Goal: Task Accomplishment & Management: Manage account settings

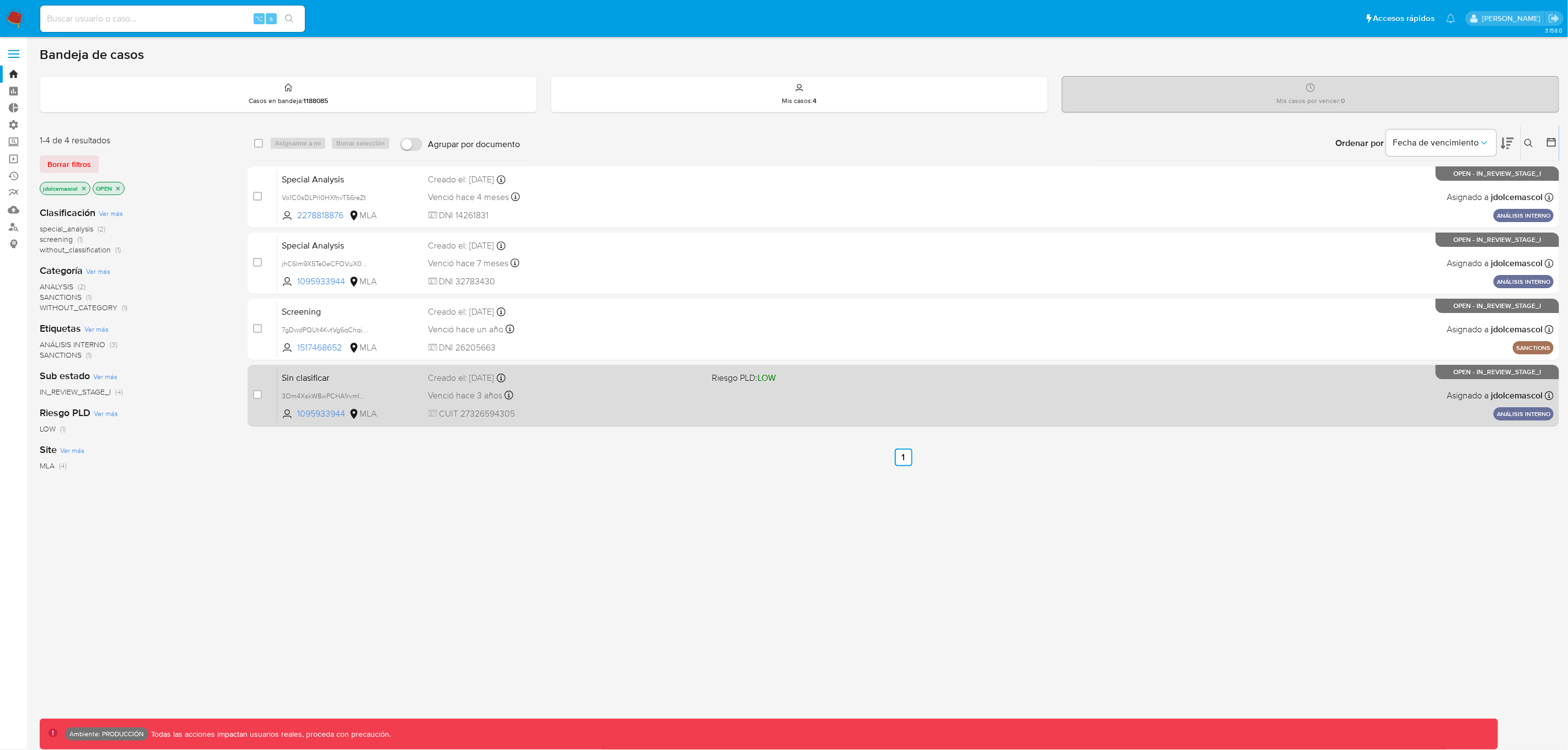
drag, startPoint x: 649, startPoint y: 248, endPoint x: 624, endPoint y: 370, distance: 124.5
click at [624, 387] on div "case-item-checkbox No es posible asignar el caso Special Analysis Vo1C0sDLPrl0H…" at bounding box center [903, 296] width 1312 height 260
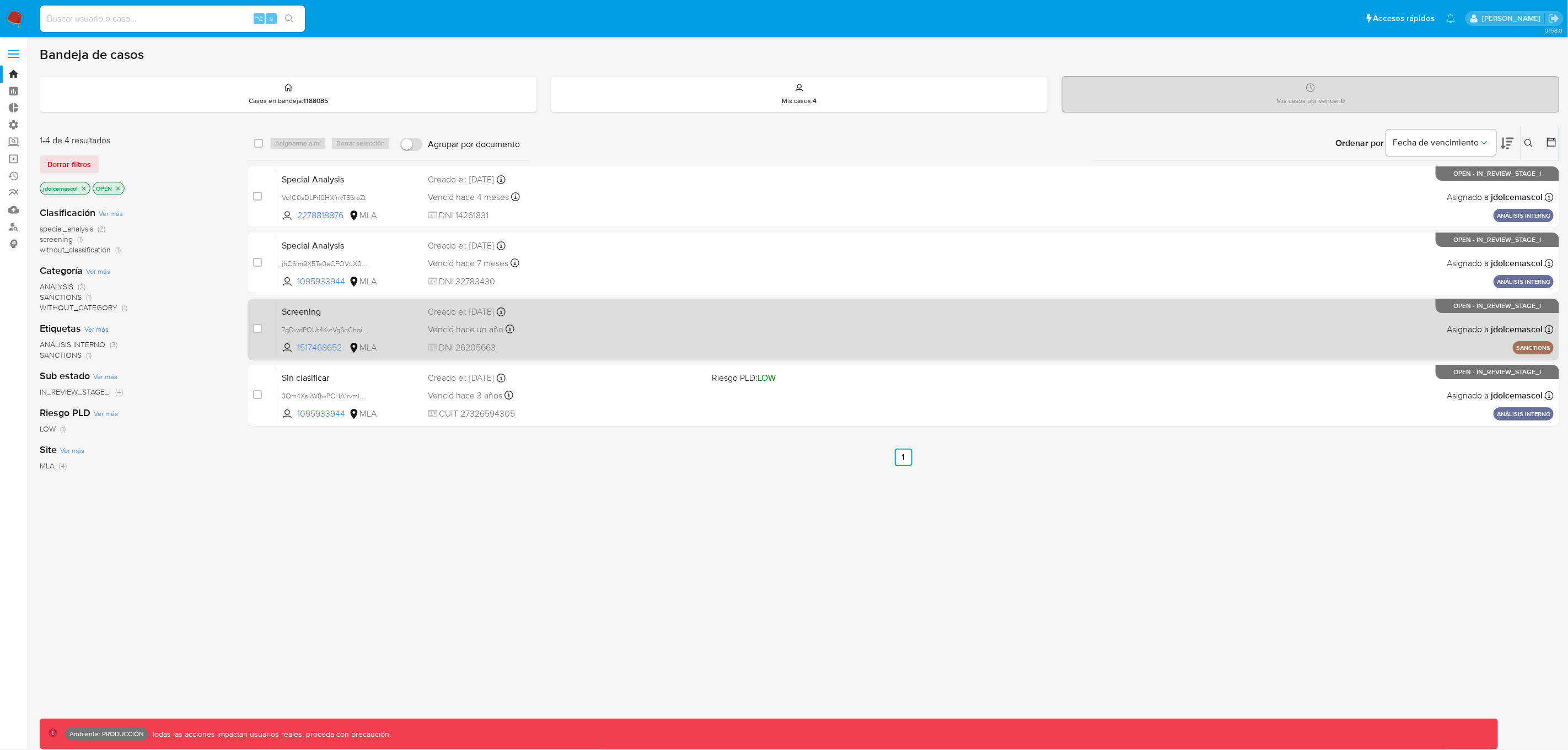
drag, startPoint x: 648, startPoint y: 580, endPoint x: 643, endPoint y: 311, distance: 269.0
click at [648, 578] on div "select-all-cases-checkbox Asignarme a mí Borrar selección Agrupar por documento…" at bounding box center [903, 375] width 1312 height 500
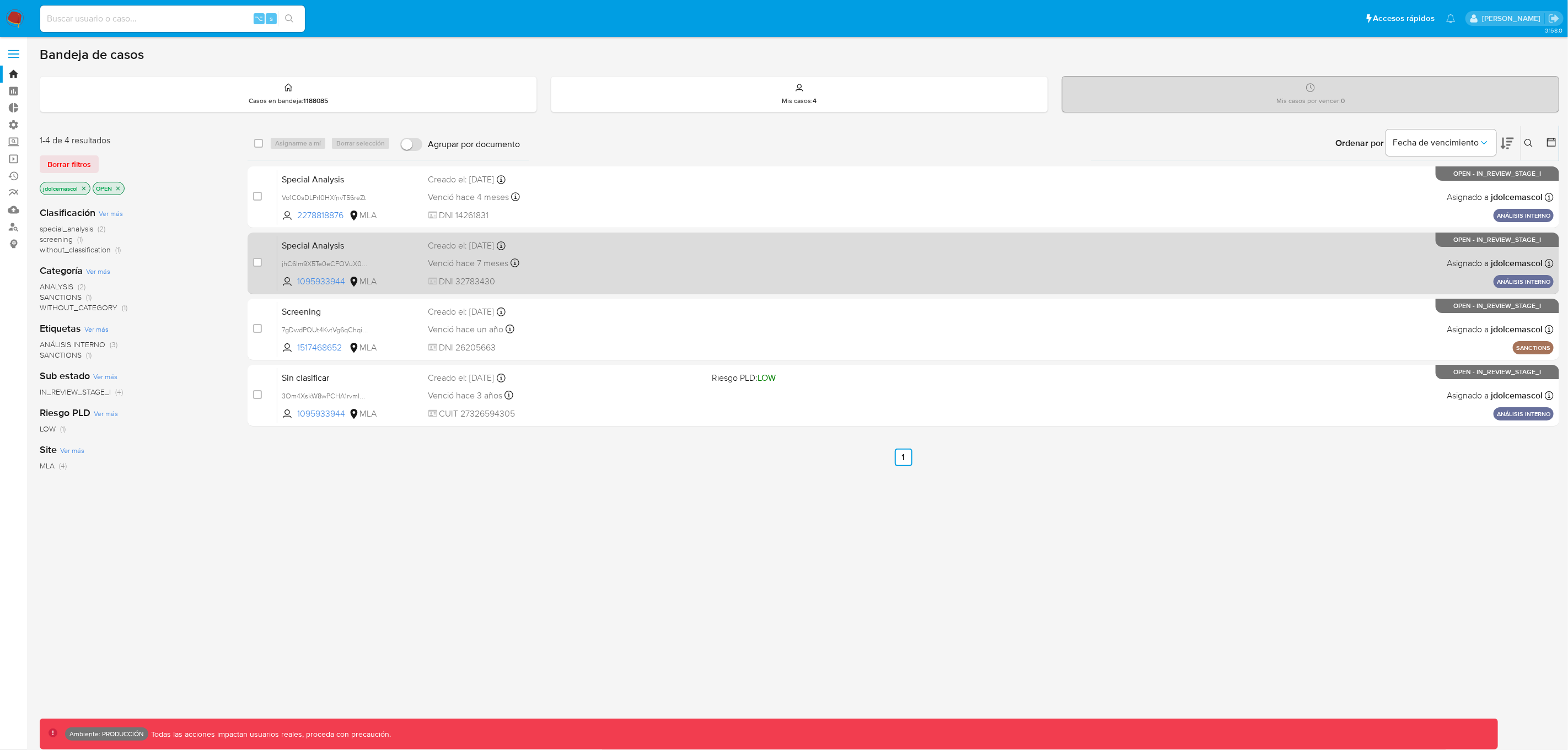
click at [679, 258] on div "Venció hace 7 meses Vence el 28/01/2025 17:21:48" at bounding box center [566, 263] width 275 height 15
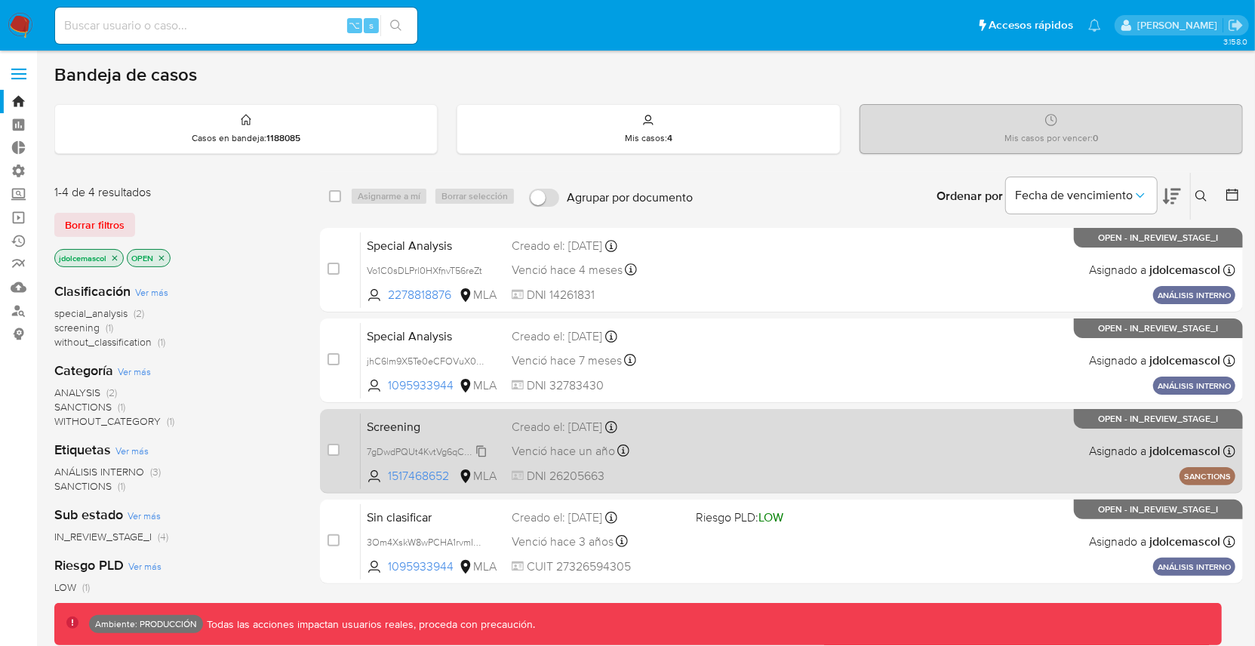
click at [480, 451] on span "7gDwdPQUt4KvtVg6qChqiWKa" at bounding box center [432, 450] width 130 height 17
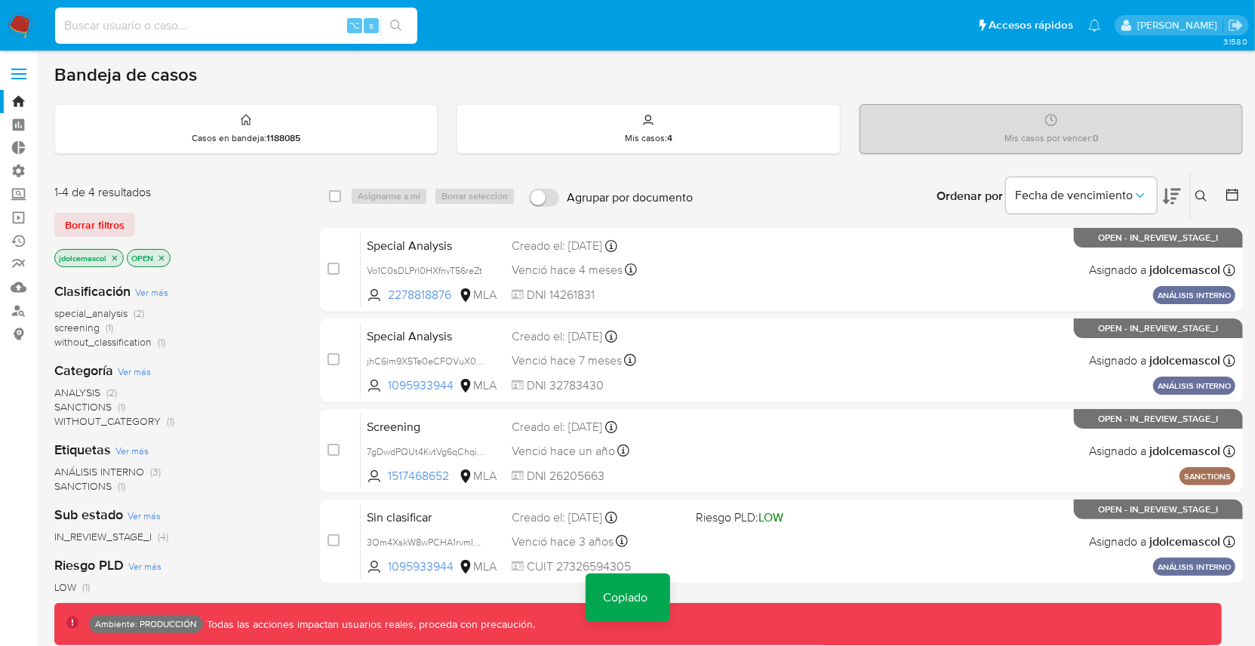
paste input "7gDwdPQUt4KvtVg6qChqiWKa"
type input "7gDwdPQUt4KvtVg6qChqiWKa"
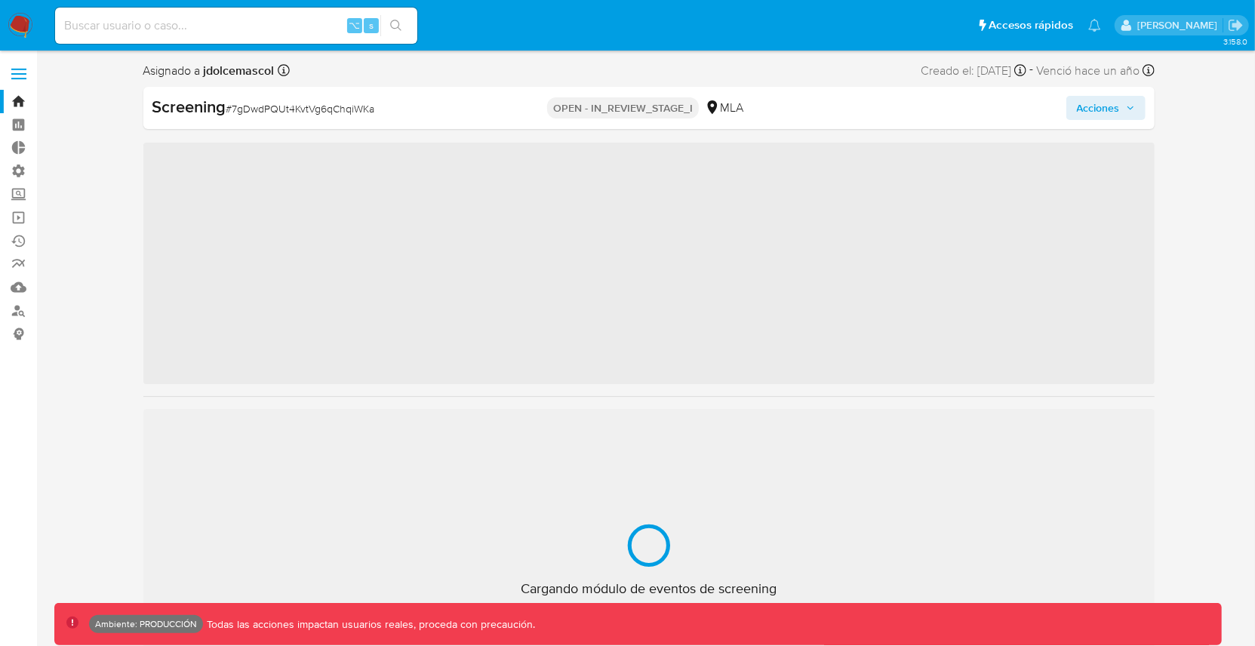
scroll to position [710, 0]
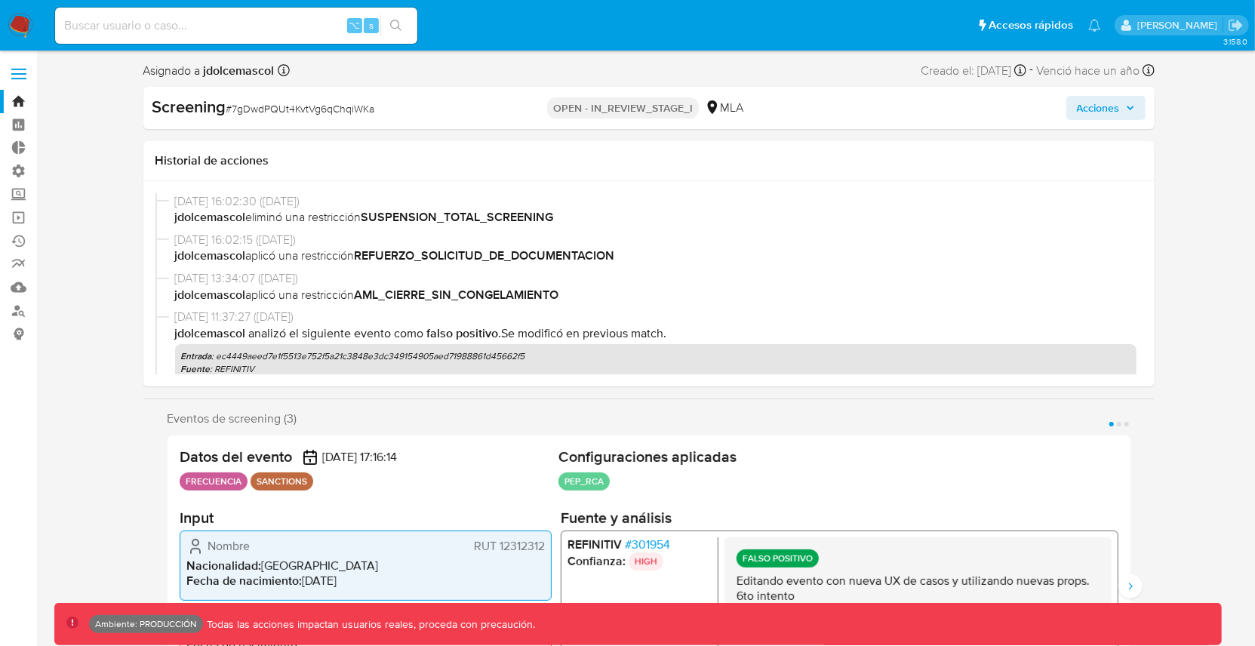
select select "10"
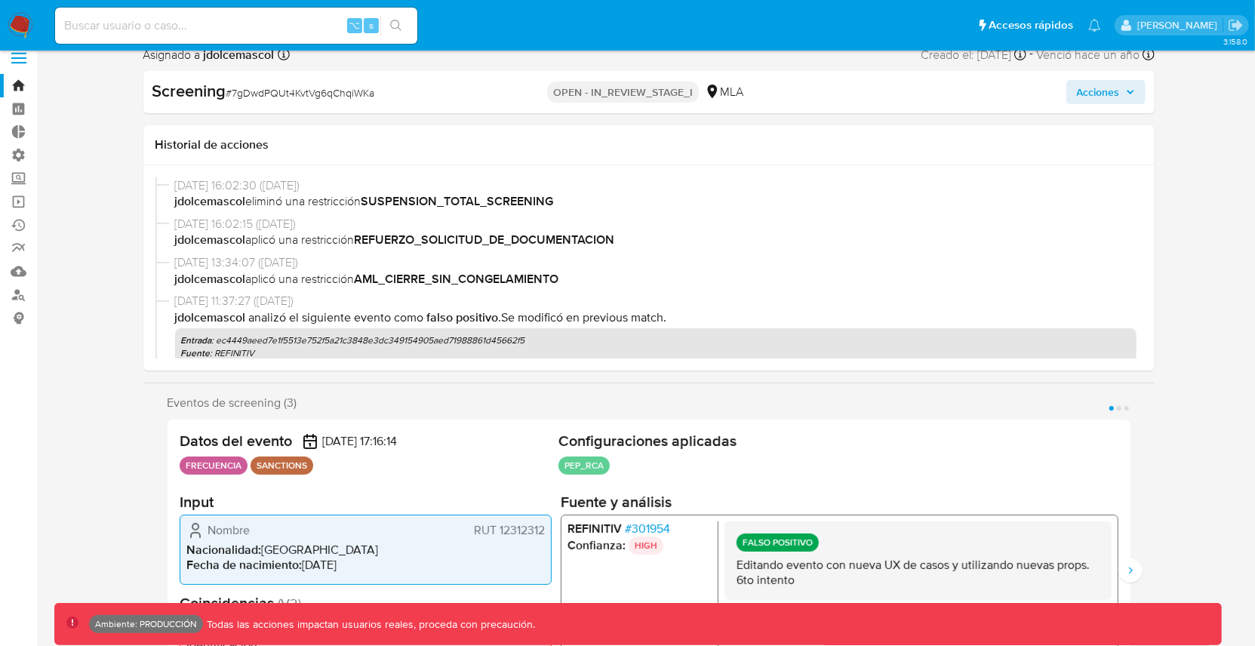
scroll to position [20, 0]
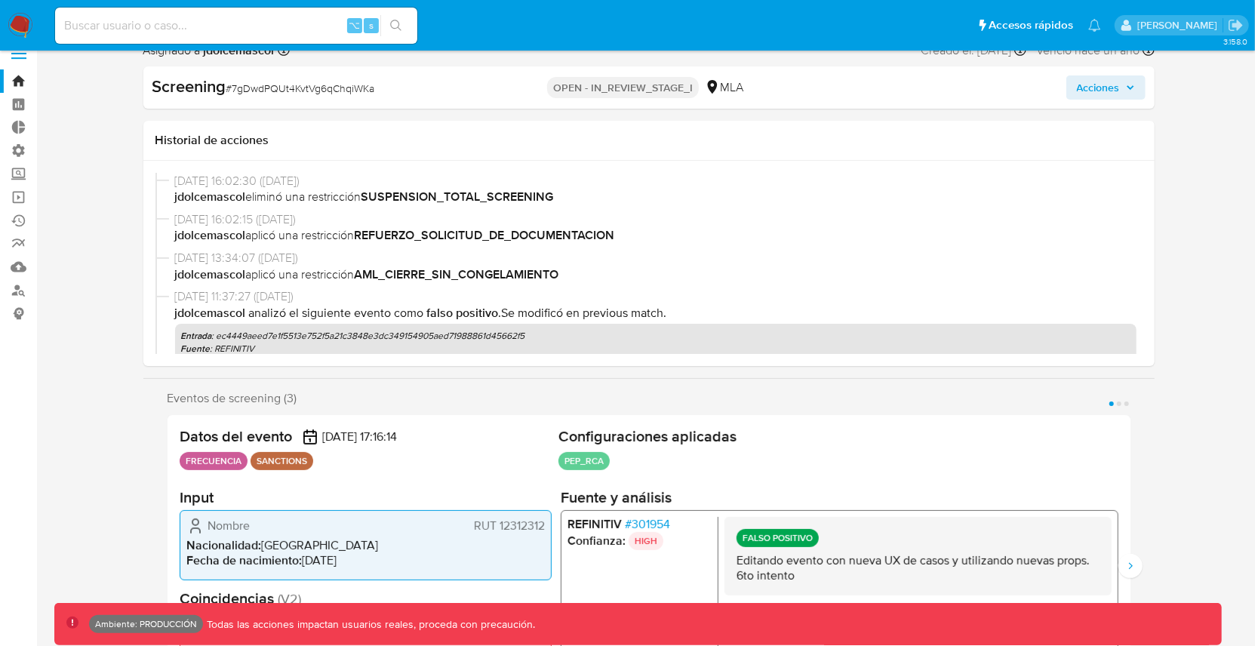
click at [1087, 88] on span "Acciones" at bounding box center [1098, 87] width 43 height 24
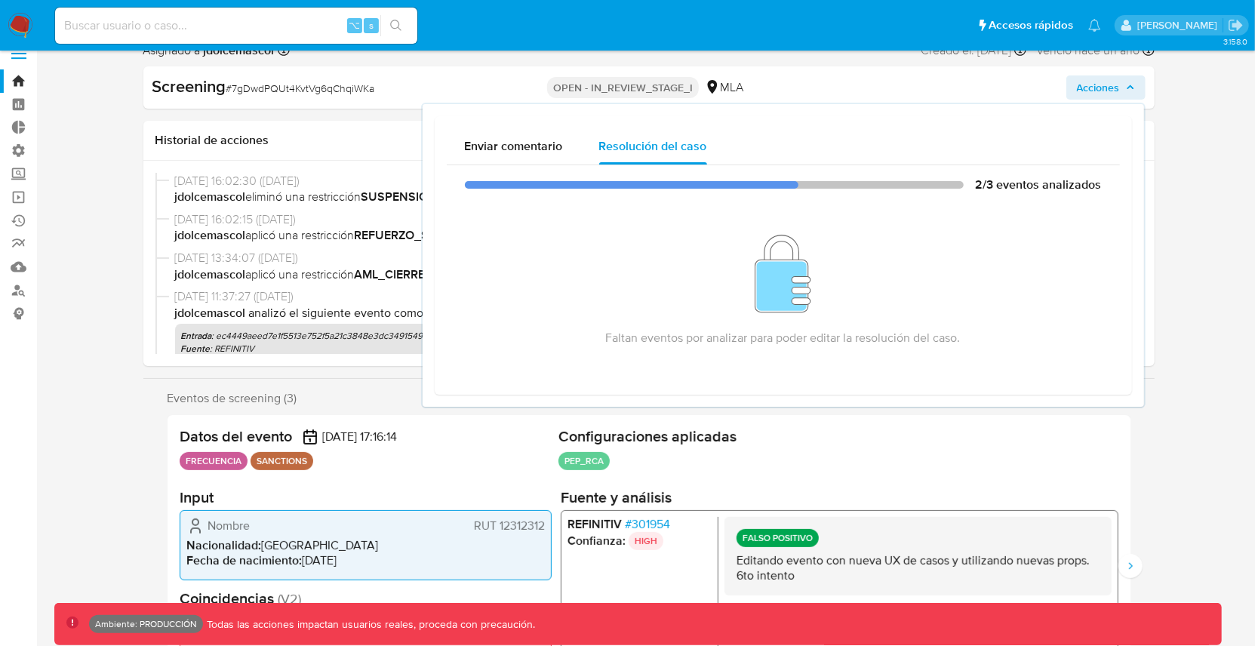
click at [1146, 481] on div "Eventos de screening (3) Página 1 Página 2 Página 3 Datos del evento 21/01/2025…" at bounding box center [649, 554] width 1012 height 326
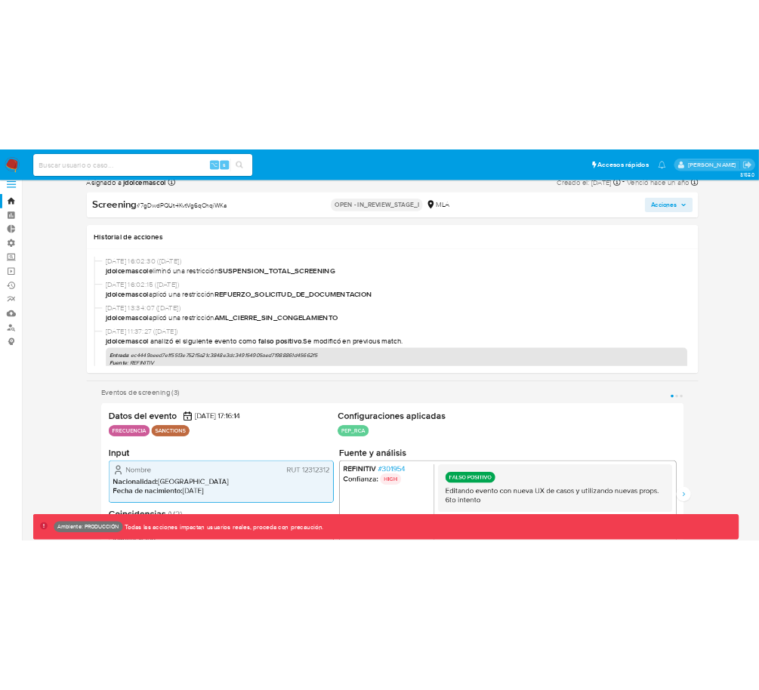
scroll to position [0, 0]
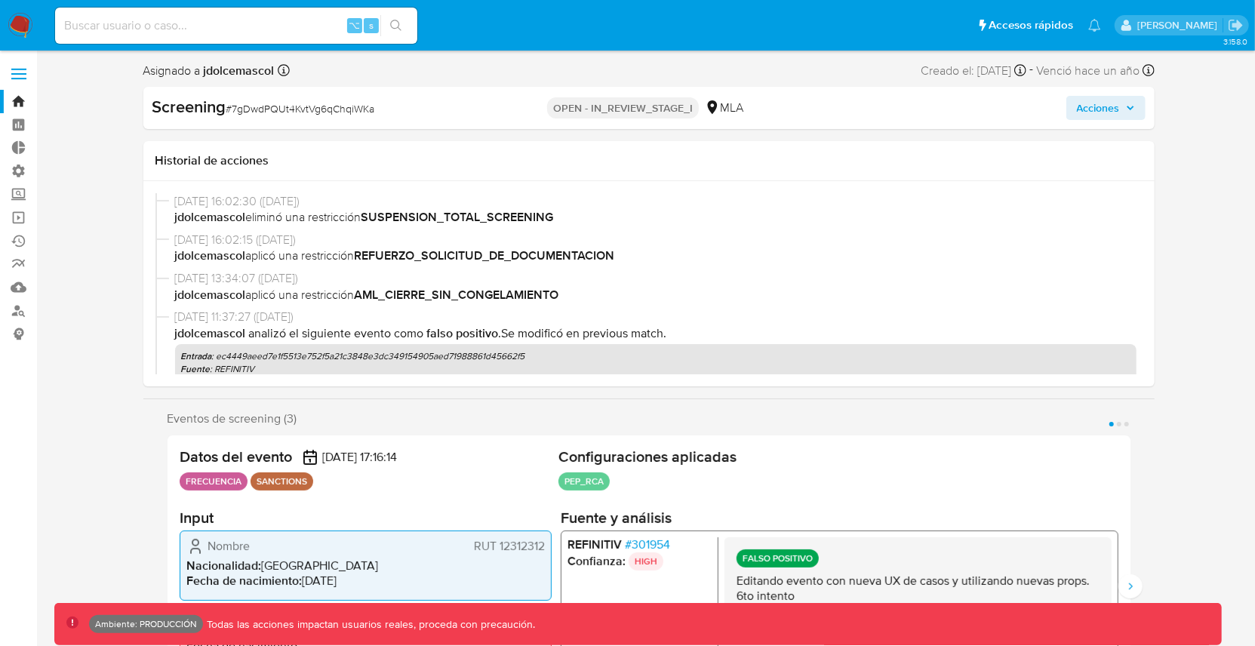
click at [1106, 109] on span "Acciones" at bounding box center [1098, 108] width 43 height 24
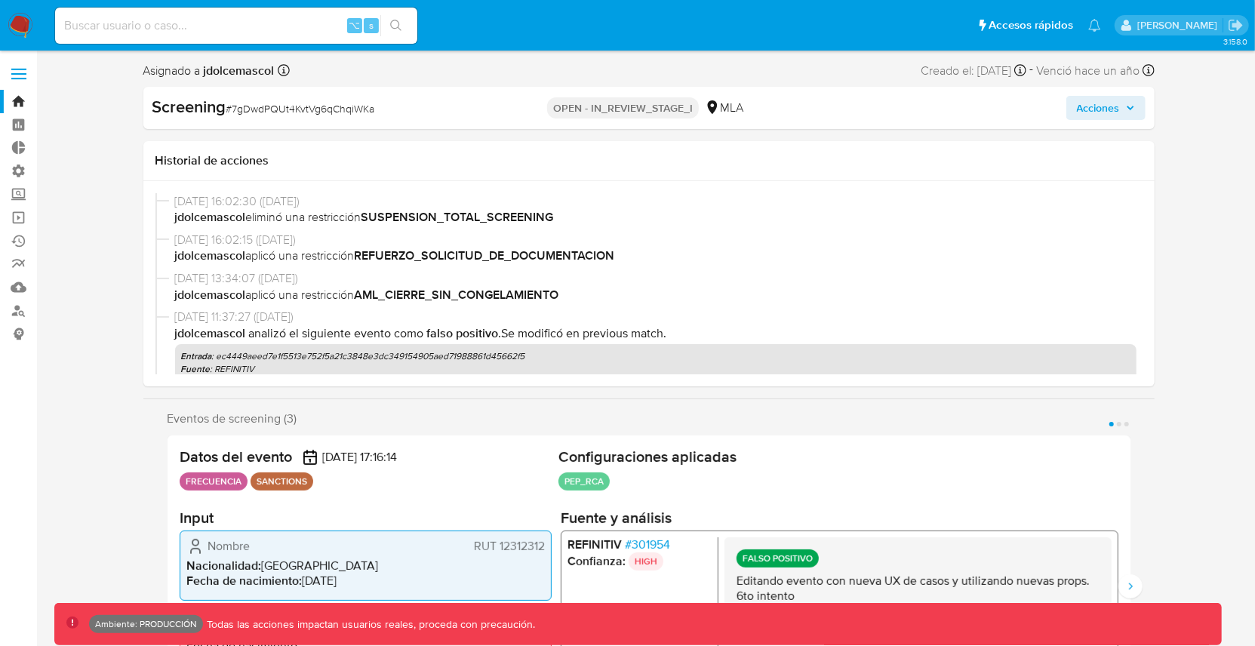
click at [1117, 113] on span "Acciones" at bounding box center [1098, 108] width 43 height 24
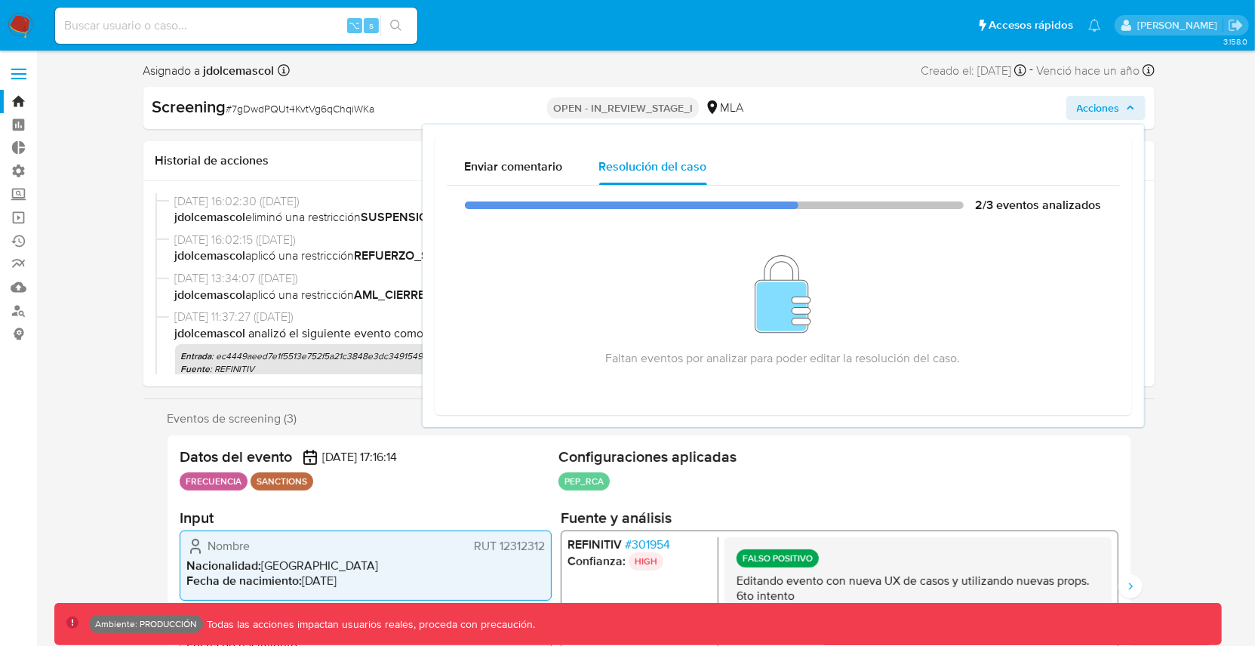
click at [158, 443] on div "Eventos de screening (3) Página 1 Página 2 Página 3 Datos del evento 21/01/2025…" at bounding box center [649, 574] width 1012 height 326
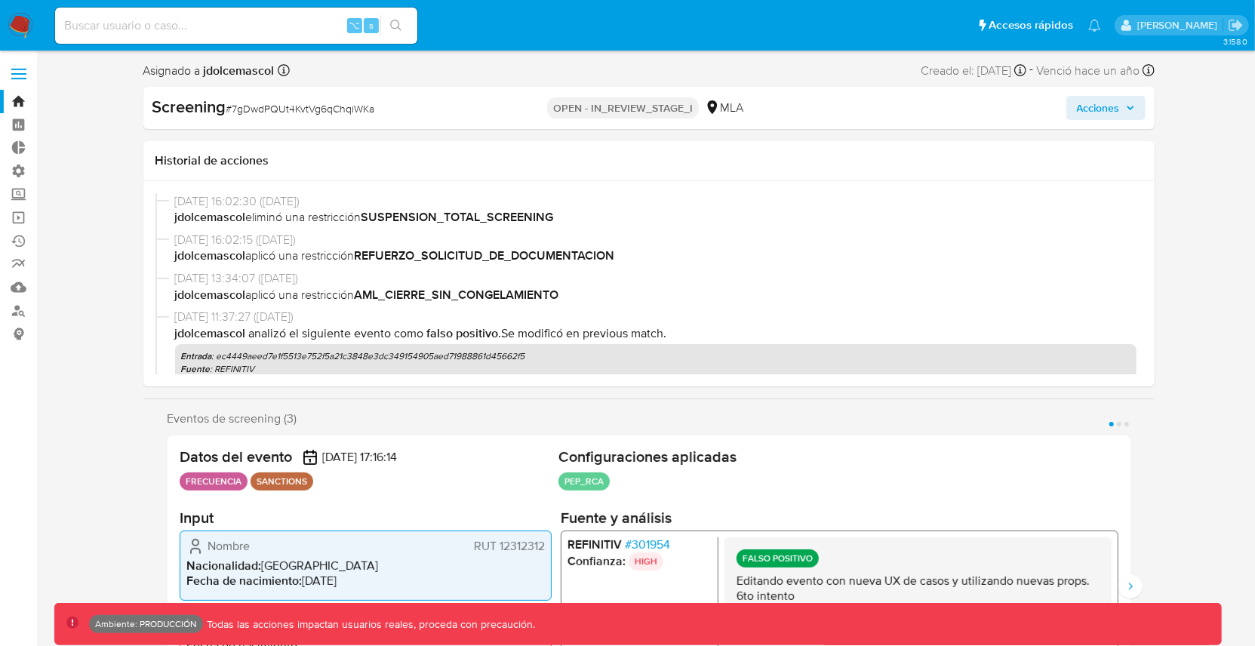
click at [1096, 108] on span "Acciones" at bounding box center [1098, 108] width 43 height 24
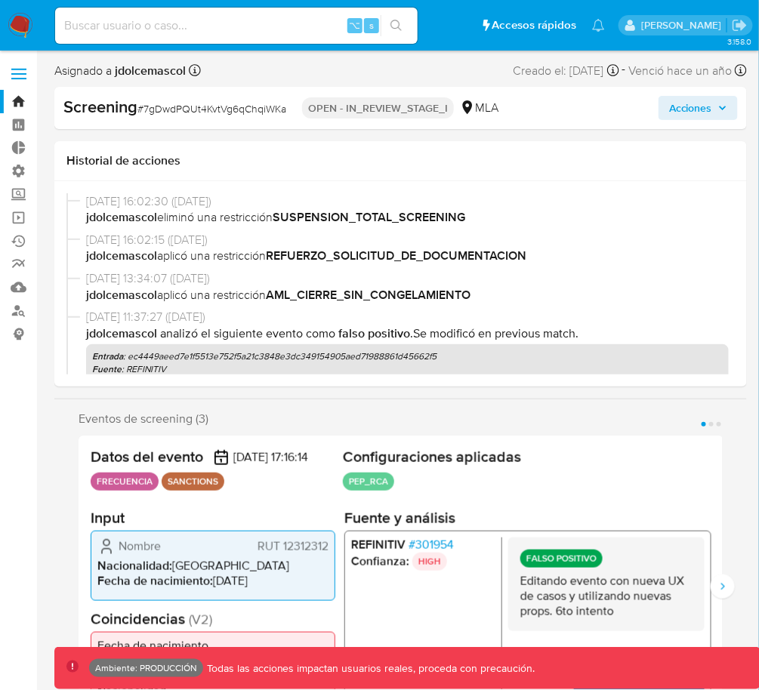
click at [559, 203] on span "[DATE] 16:02:30 ([DATE])" at bounding box center [407, 201] width 642 height 17
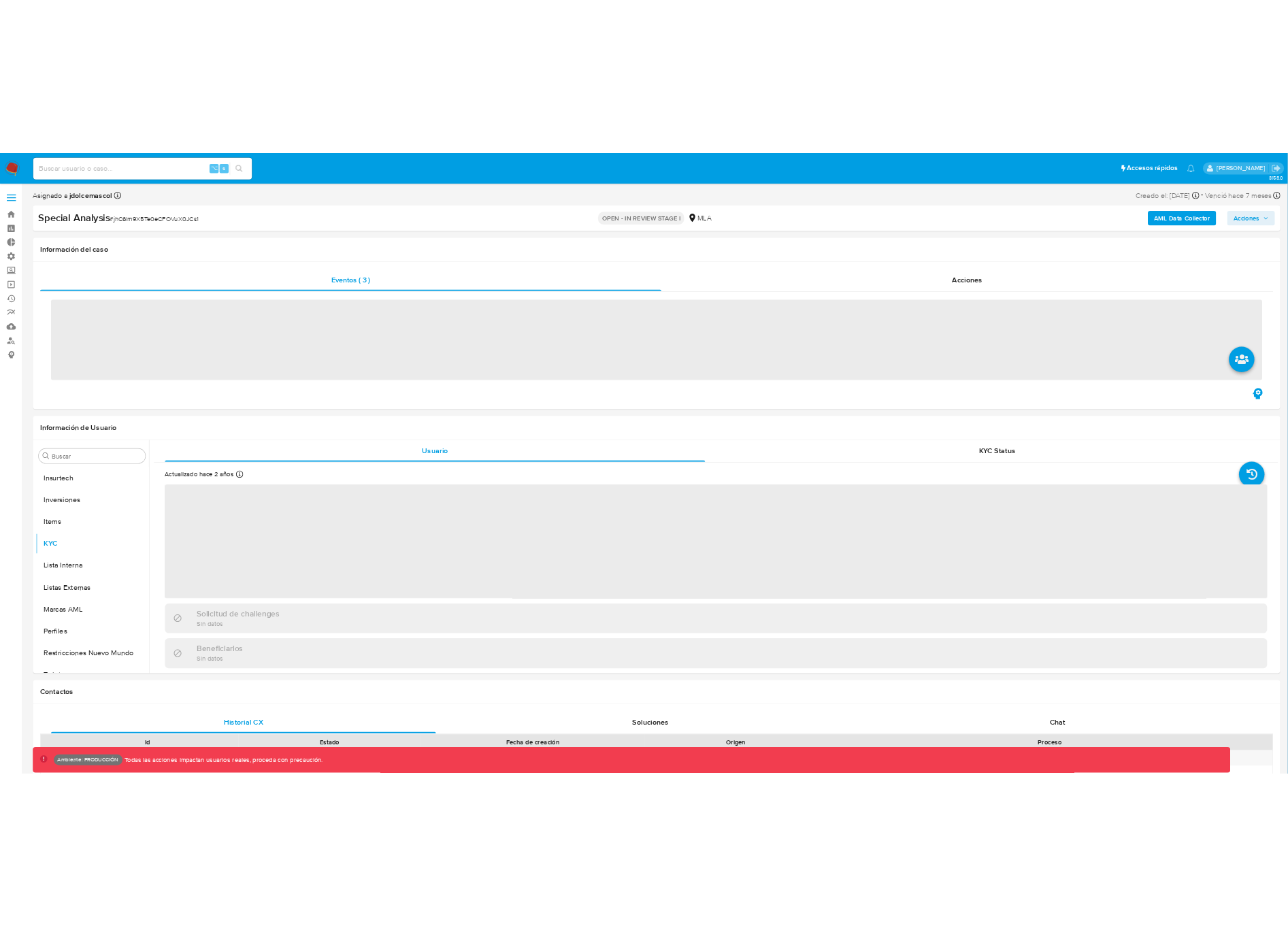
scroll to position [640, 0]
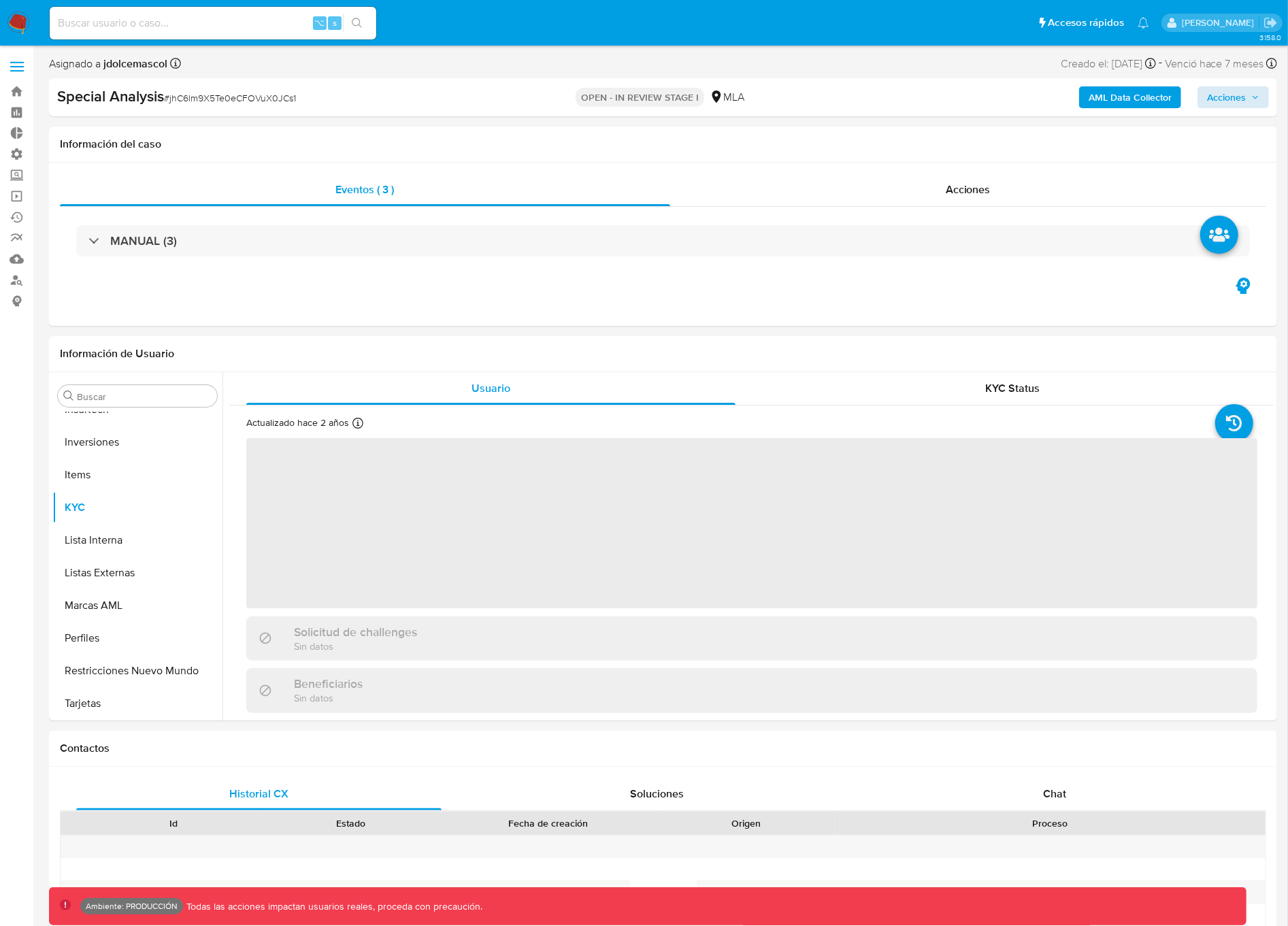
click at [1267, 89] on button "Acciones" at bounding box center [1233, 97] width 71 height 22
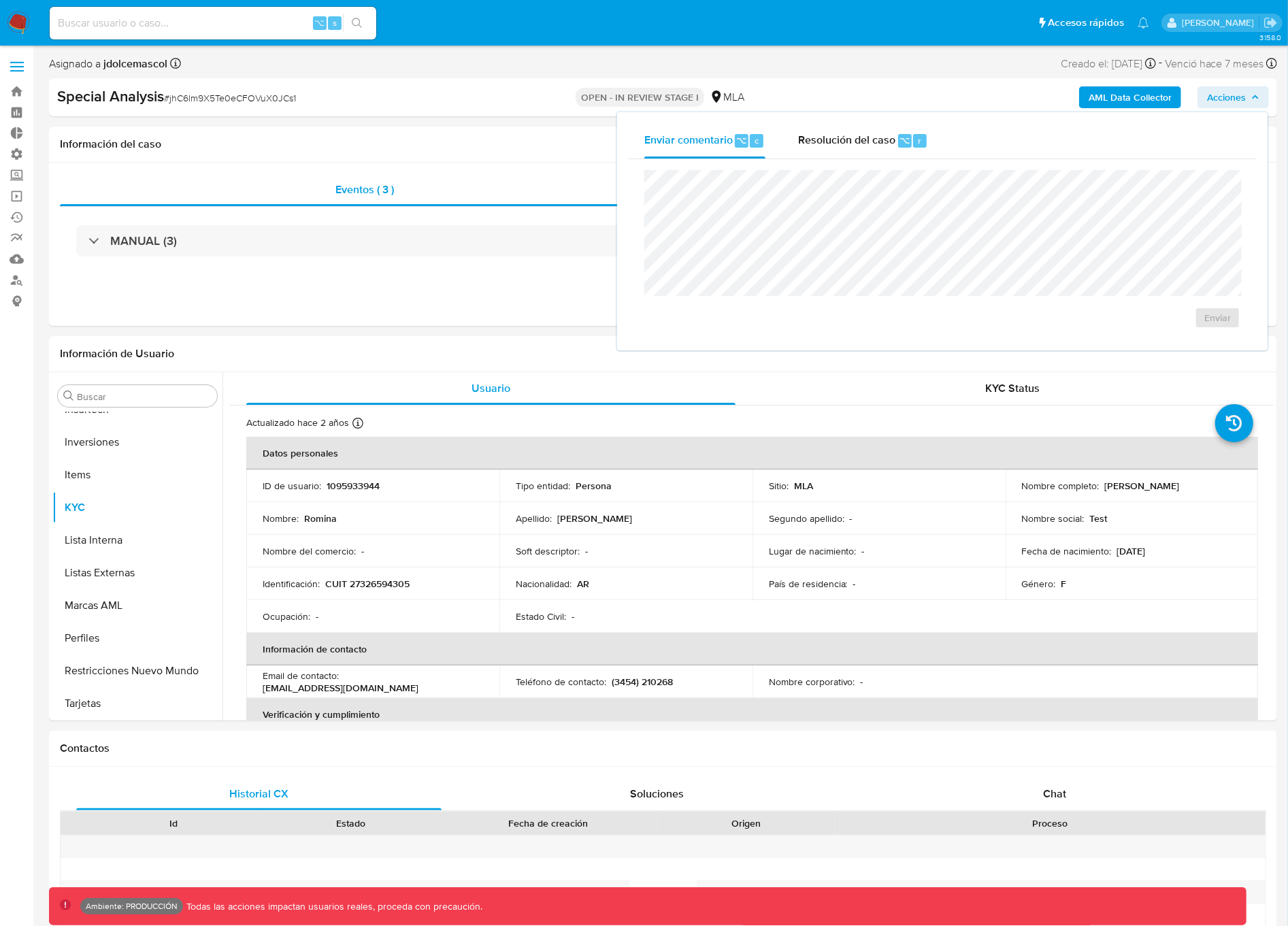
select select "10"
drag, startPoint x: 823, startPoint y: 162, endPoint x: 831, endPoint y: 148, distance: 16.1
click at [824, 160] on div "Enviar" at bounding box center [942, 250] width 628 height 181
click at [831, 148] on div "Resolución del caso ⌥ r" at bounding box center [863, 141] width 130 height 35
drag, startPoint x: 453, startPoint y: 325, endPoint x: 98, endPoint y: 60, distance: 443.0
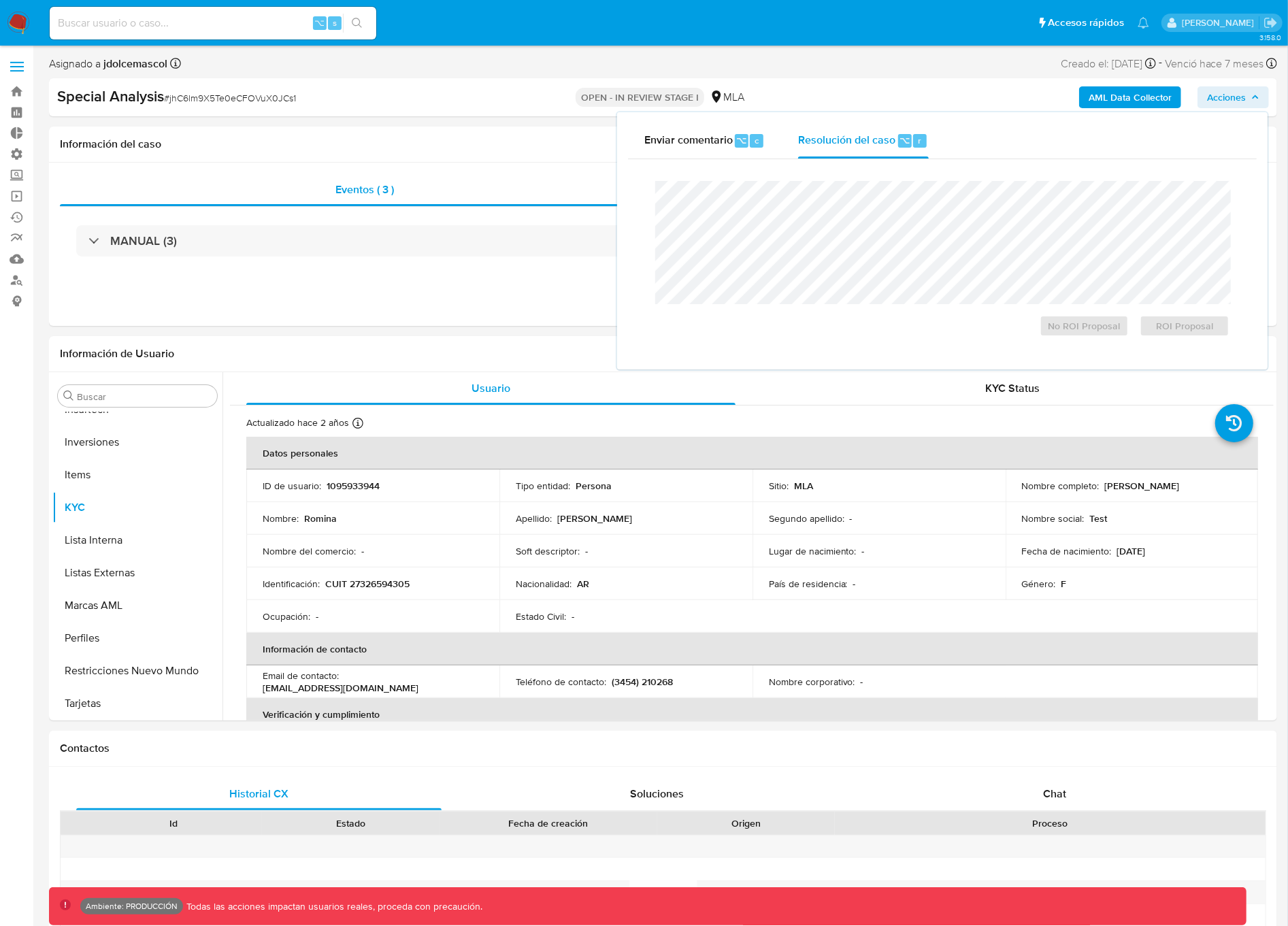
click at [445, 316] on div "Eventos ( 3 ) Acciones MANUAL (3)" at bounding box center [662, 243] width 1229 height 163
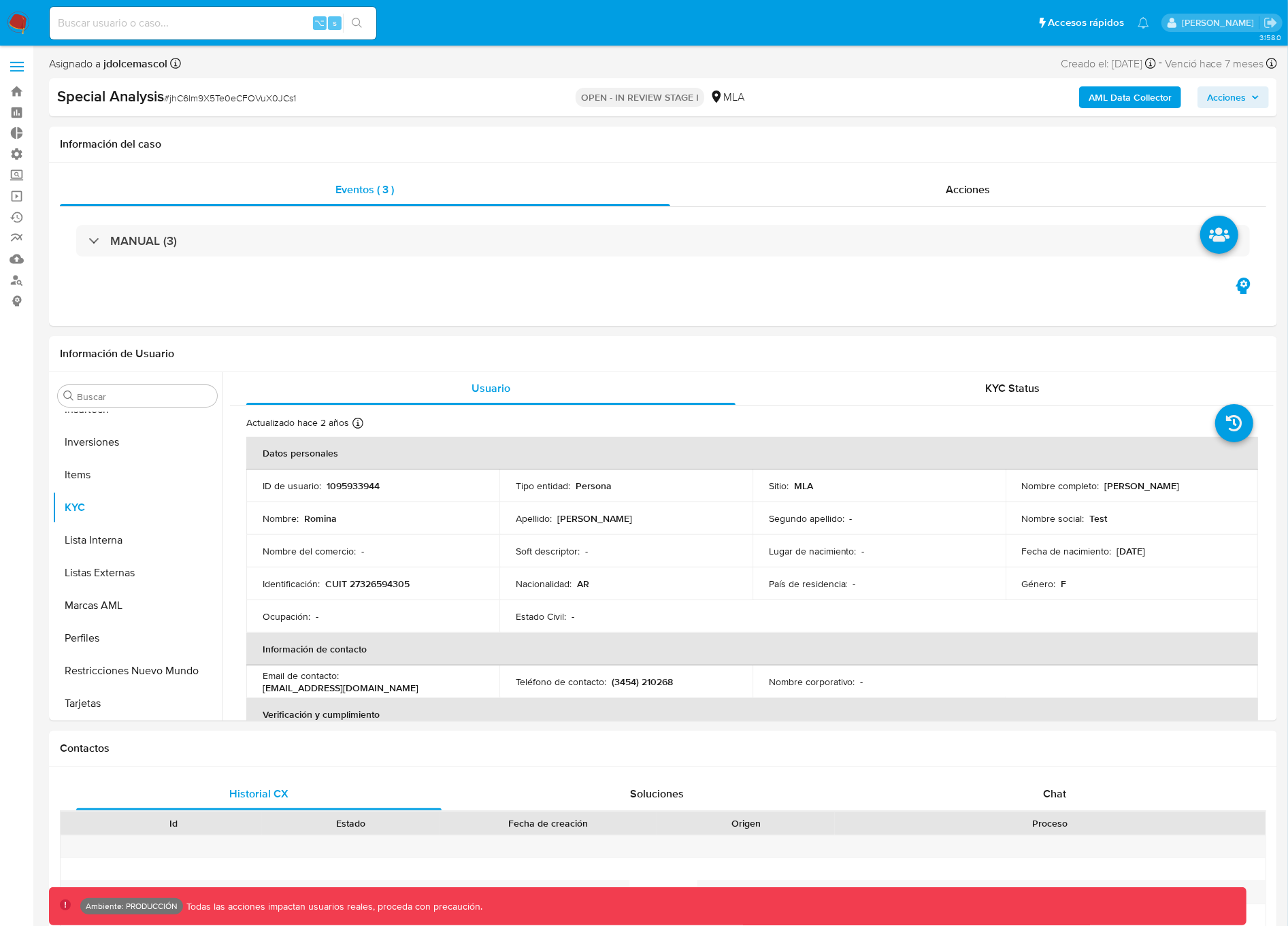
click at [14, 29] on img at bounding box center [19, 23] width 23 height 23
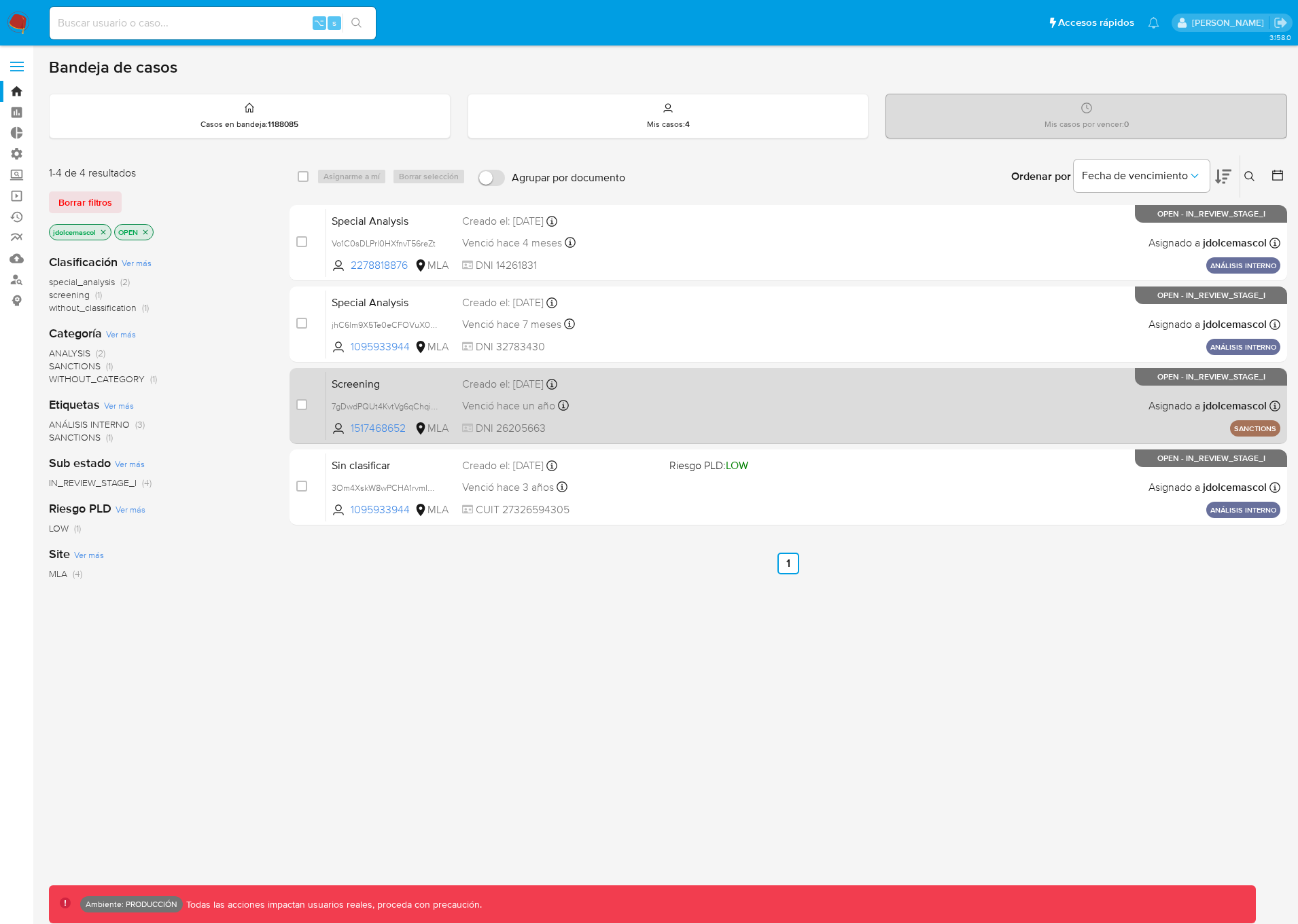
click at [684, 410] on div "Screening 7gDwdPQUt4KvtVg6qChqiWKa 1517468652 MLA Creado el: 10/05/2024 Creado …" at bounding box center [803, 406] width 954 height 68
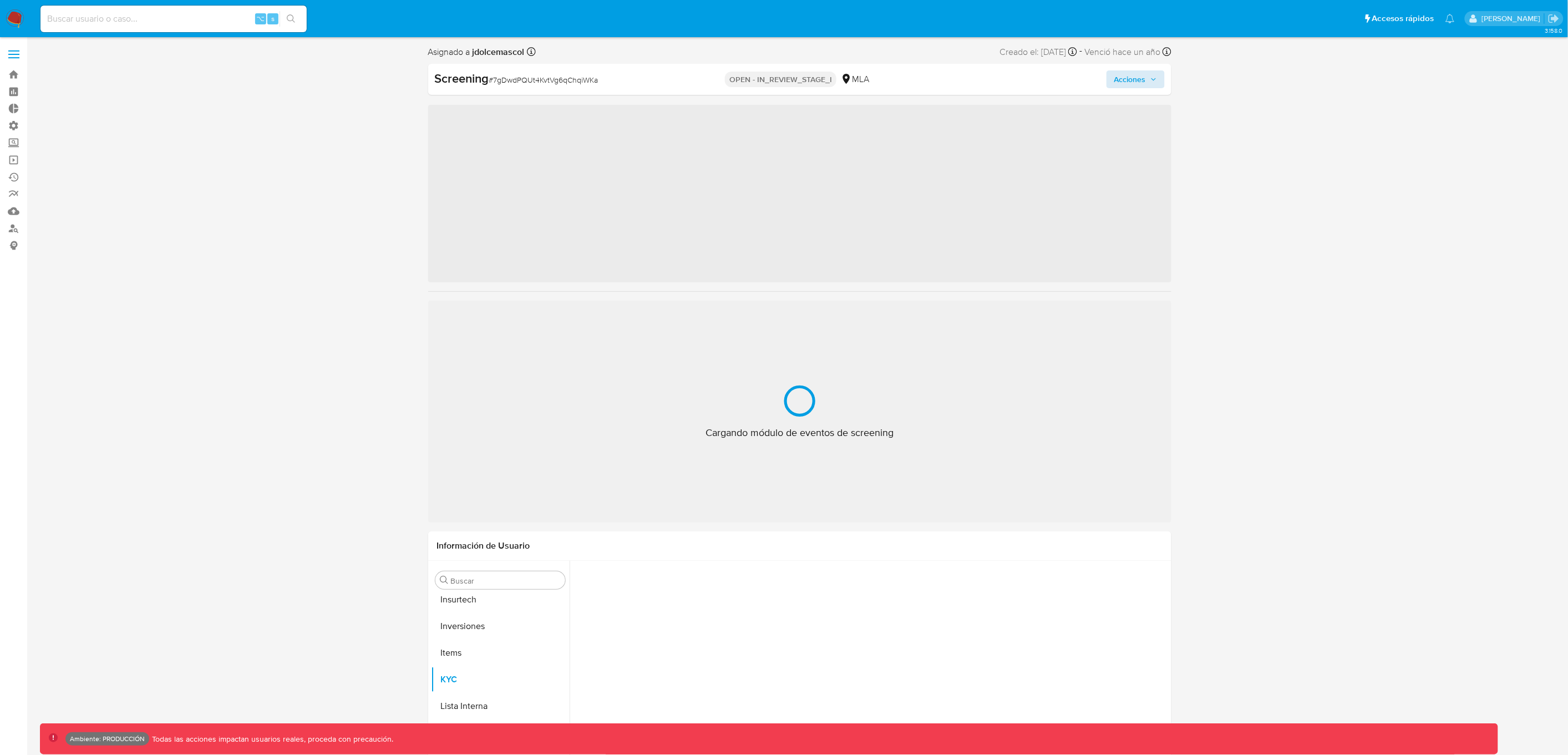
scroll to position [522, 0]
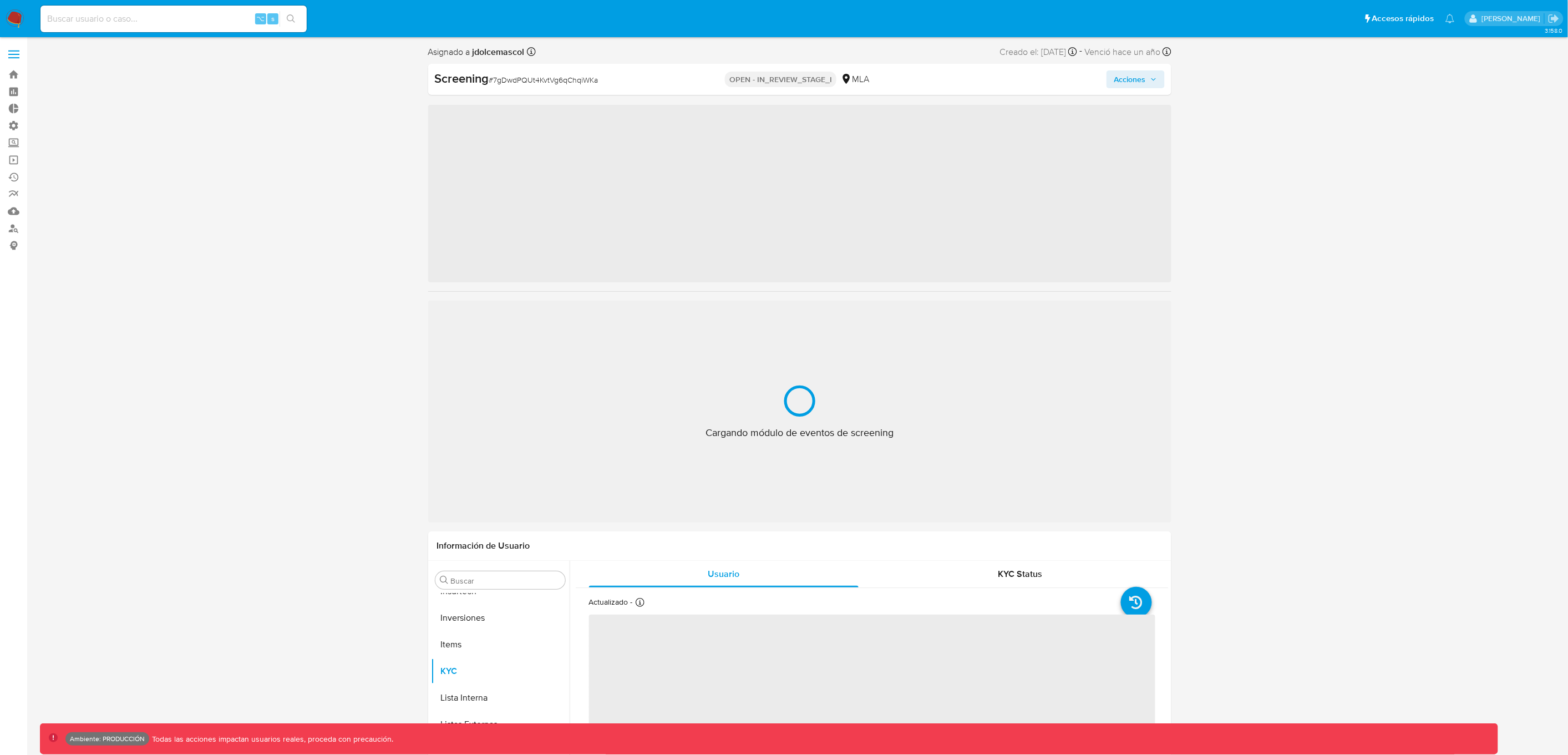
click at [1114, 79] on button "Acciones" at bounding box center [1135, 79] width 58 height 18
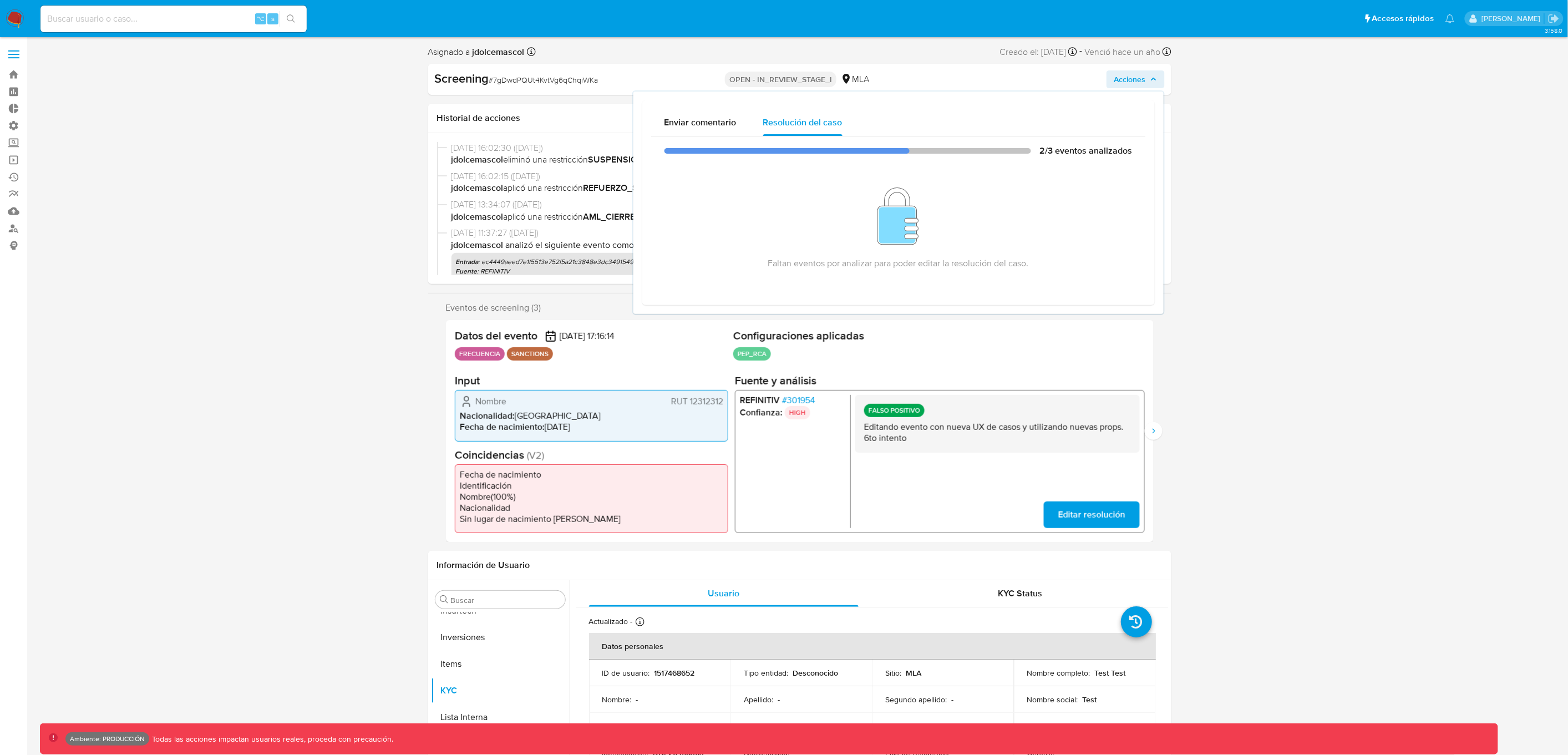
select select "10"
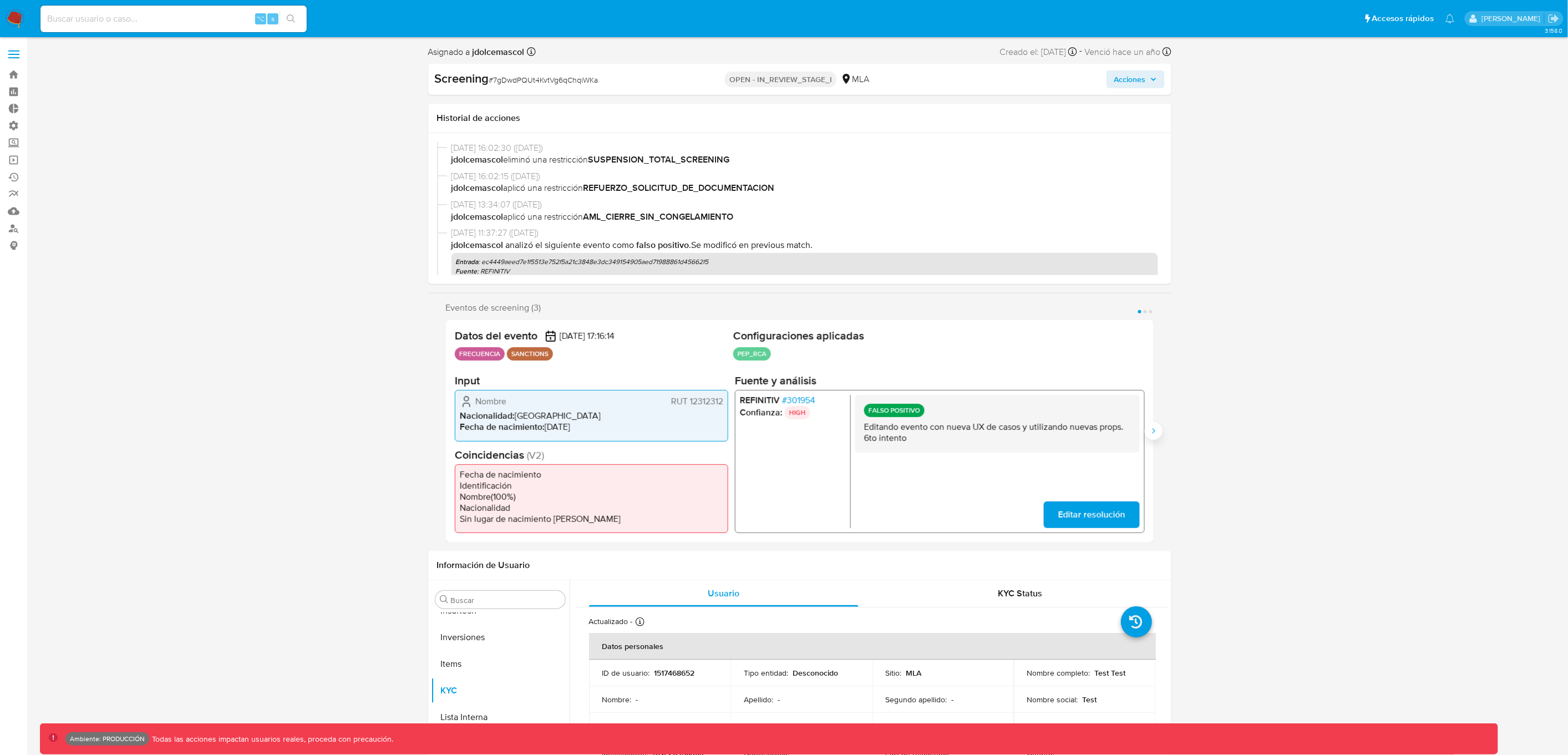
click at [1146, 426] on button "Siguiente" at bounding box center [1154, 431] width 18 height 18
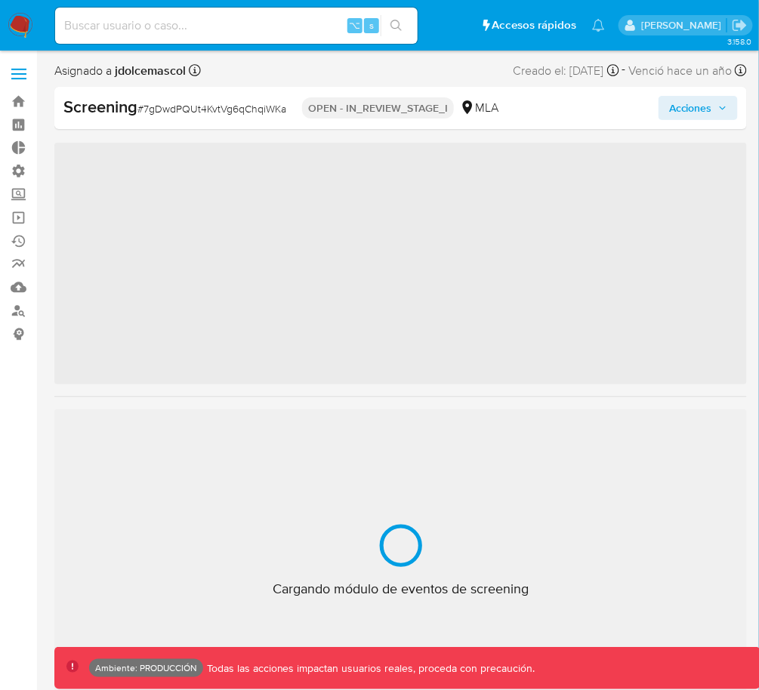
scroll to position [710, 0]
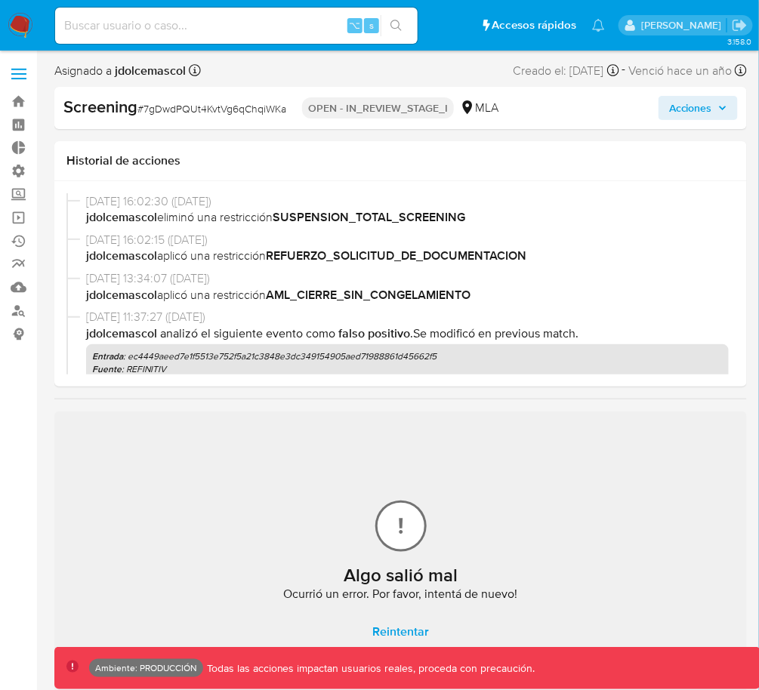
drag, startPoint x: 260, startPoint y: 455, endPoint x: 415, endPoint y: 509, distance: 163.8
click at [260, 456] on div "[PERSON_NAME] salió mal Ocurrió un error. Por favor, intentá de nuevo! Reintent…" at bounding box center [400, 575] width 692 height 328
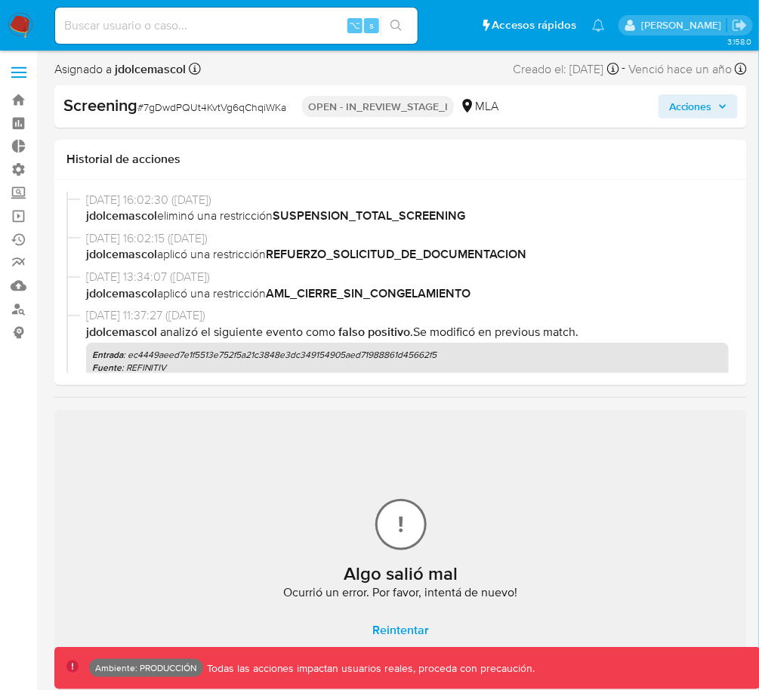
scroll to position [3, 0]
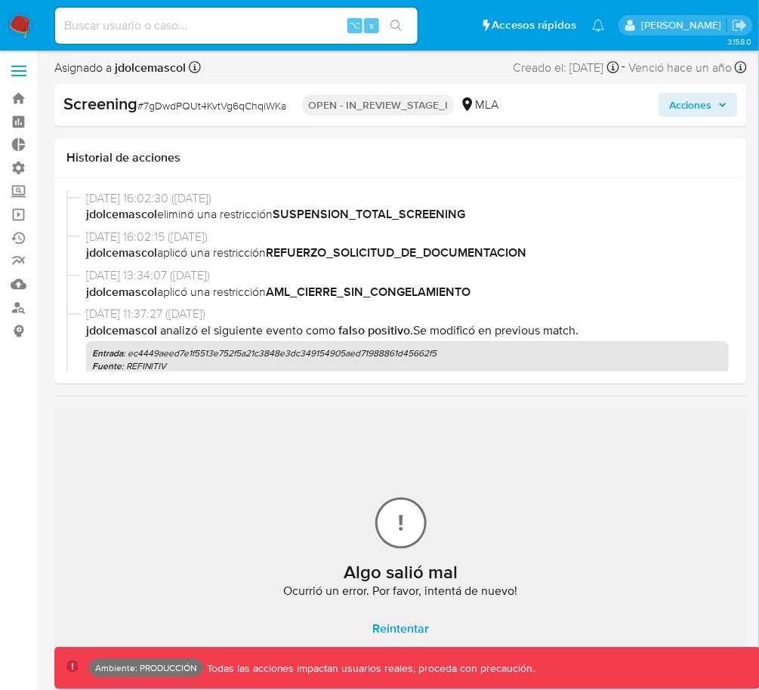
click at [673, 101] on span "Acciones" at bounding box center [690, 105] width 43 height 24
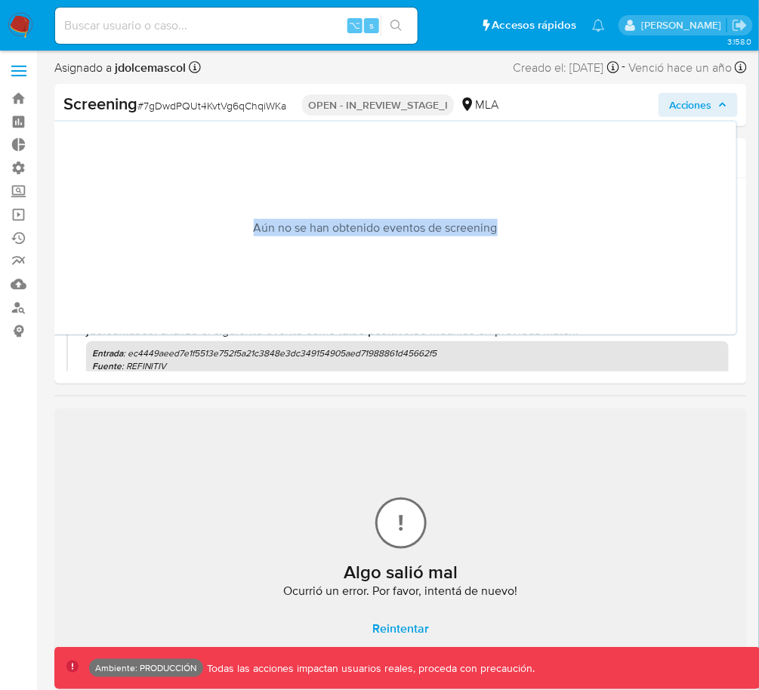
drag, startPoint x: 226, startPoint y: 217, endPoint x: 607, endPoint y: 232, distance: 380.7
click at [608, 231] on p "Aún no se han obtenido eventos de screening" at bounding box center [374, 228] width 697 height 189
click at [605, 232] on p "Aún no se han obtenido eventos de screening" at bounding box center [374, 228] width 697 height 189
drag, startPoint x: 508, startPoint y: 232, endPoint x: 225, endPoint y: 226, distance: 283.2
click at [226, 226] on p "Aún no se han obtenido eventos de screening" at bounding box center [374, 228] width 697 height 189
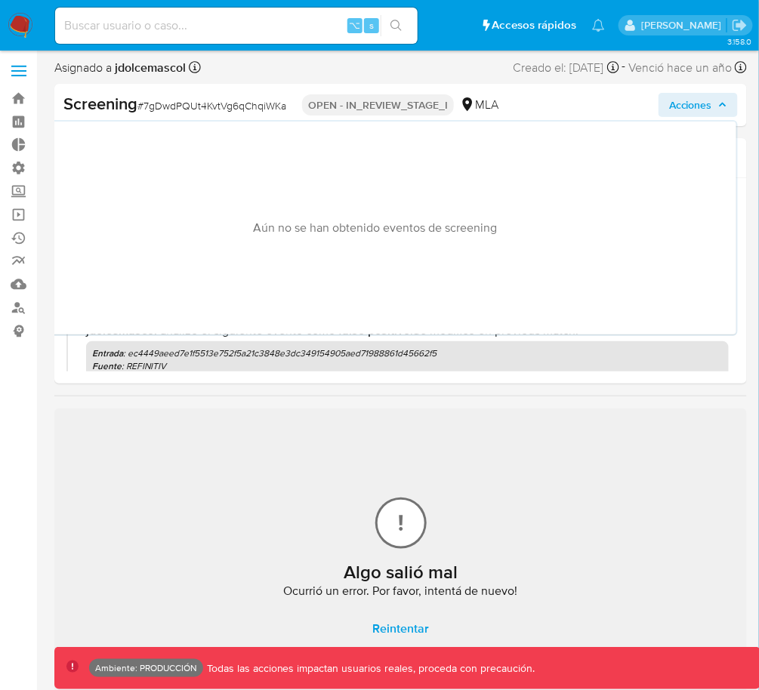
click at [390, 525] on icon at bounding box center [401, 523] width 30 height 30
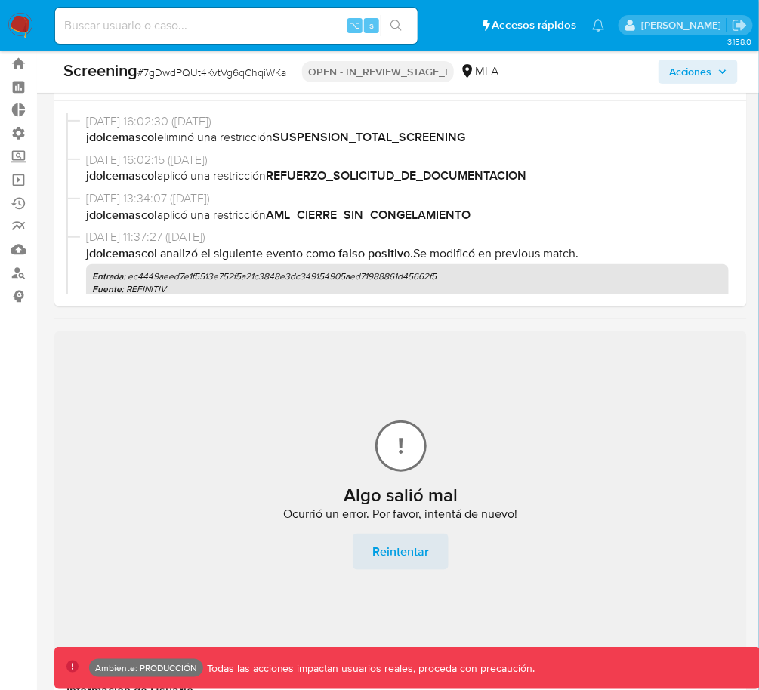
scroll to position [41, 0]
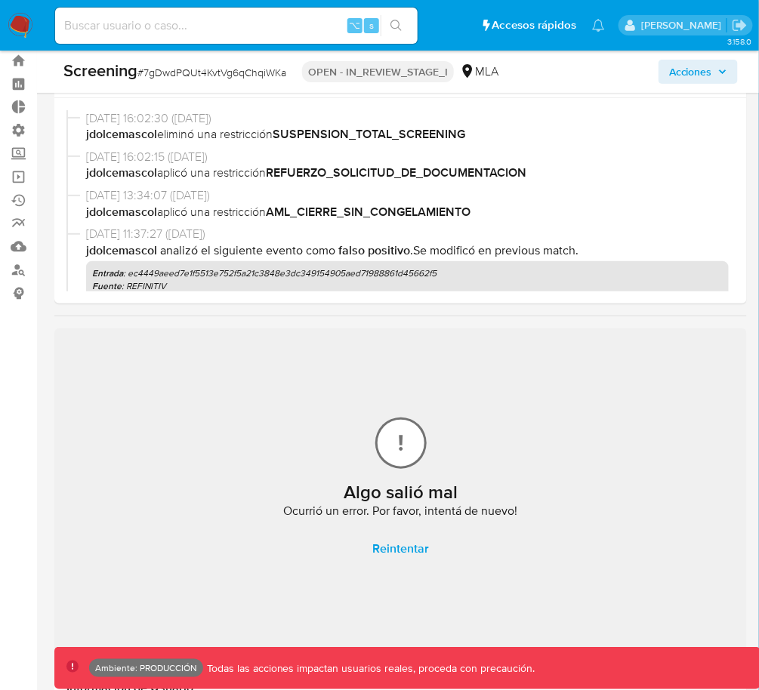
click at [395, 529] on div "[PERSON_NAME] salió mal Ocurrió un error. Por favor, intentá de nuevo! Reintent…" at bounding box center [400, 492] width 692 height 328
click at [405, 540] on span "Reintentar" at bounding box center [400, 548] width 57 height 33
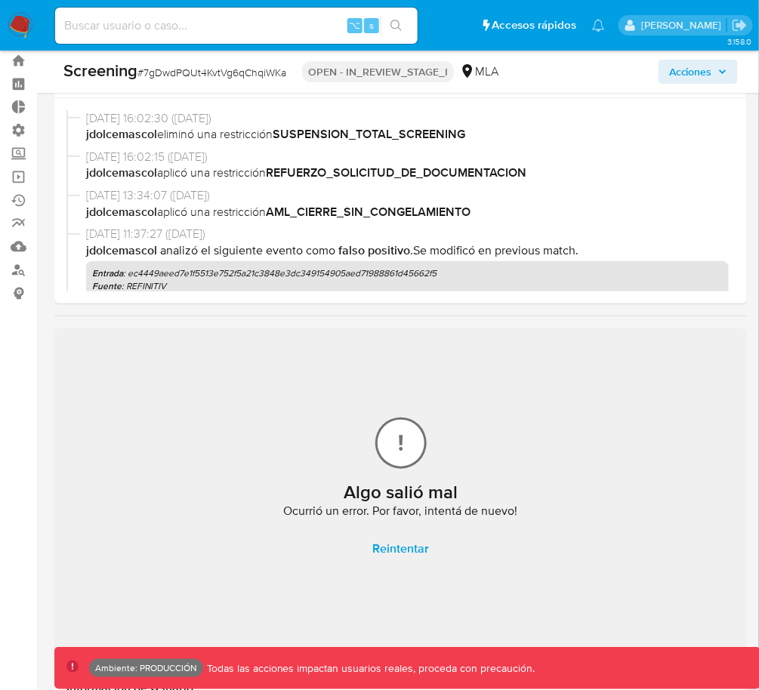
click at [405, 540] on span "Reintentar" at bounding box center [400, 548] width 57 height 33
click at [667, 85] on div "Screening # 7gDwdPQUt4KvtVg6qChqiWKa OPEN - IN_REVIEW_STAGE_I MLA Acciones" at bounding box center [400, 72] width 692 height 42
click at [672, 74] on span "Acciones" at bounding box center [690, 72] width 43 height 24
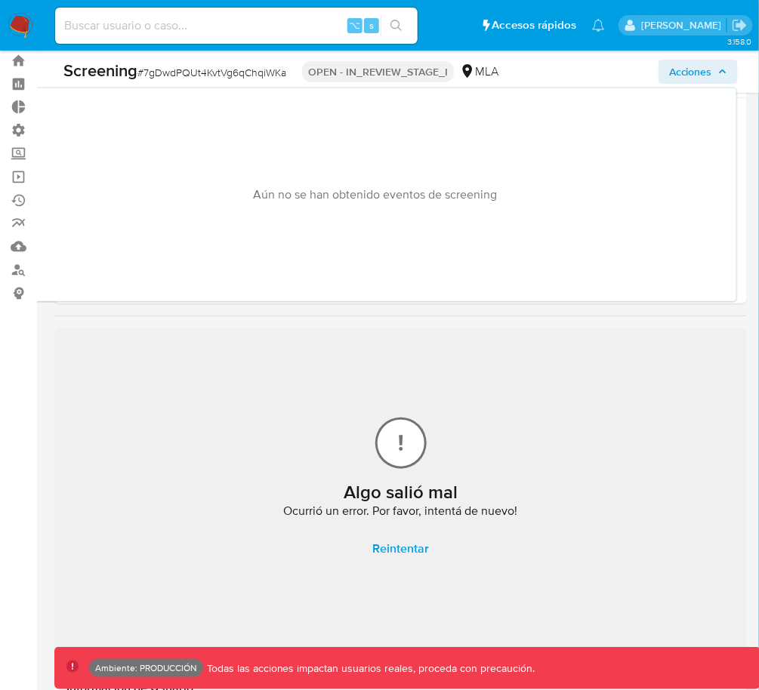
click at [521, 390] on div "[PERSON_NAME] salió mal Ocurrió un error. Por favor, intentá de nuevo! Reintent…" at bounding box center [400, 492] width 692 height 328
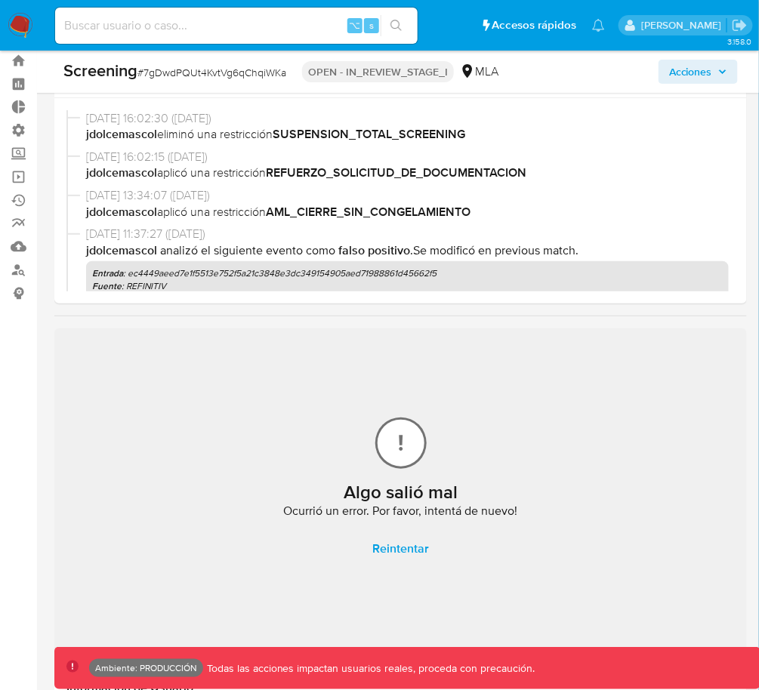
click at [671, 73] on span "Acciones" at bounding box center [690, 72] width 43 height 24
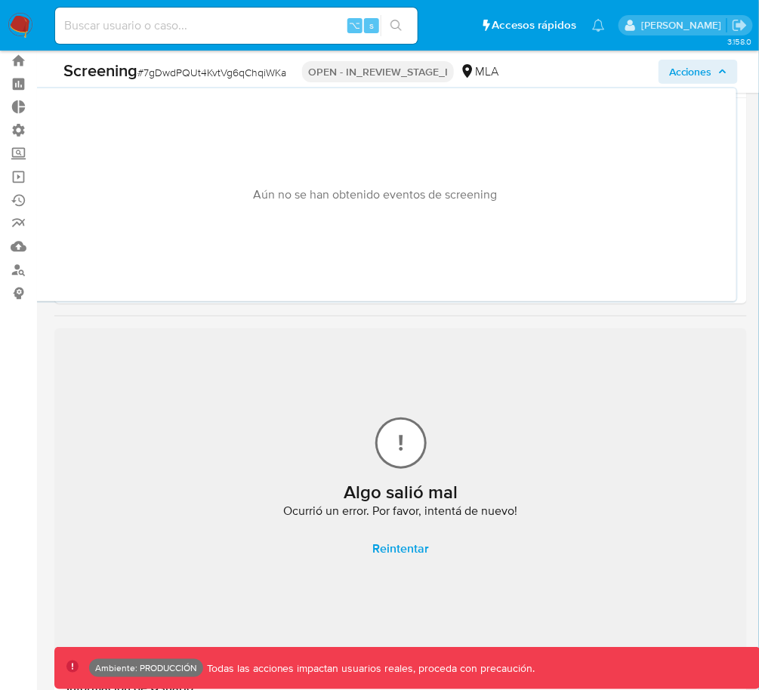
click at [559, 84] on div "Screening # 7gDwdPQUt4KvtVg6qChqiWKa OPEN - IN_REVIEW_STAGE_I MLA Acciones Aún …" at bounding box center [400, 72] width 692 height 42
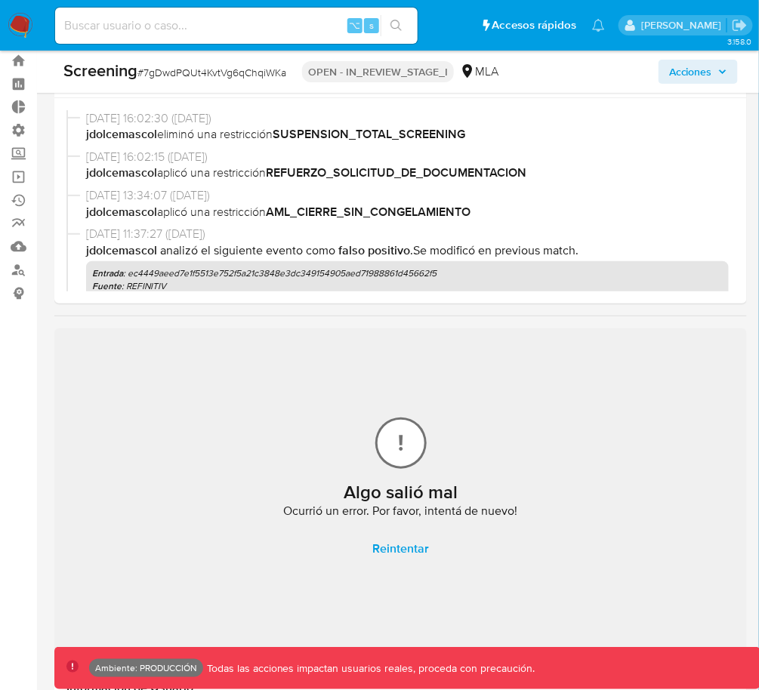
click at [683, 71] on span "Acciones" at bounding box center [690, 72] width 43 height 24
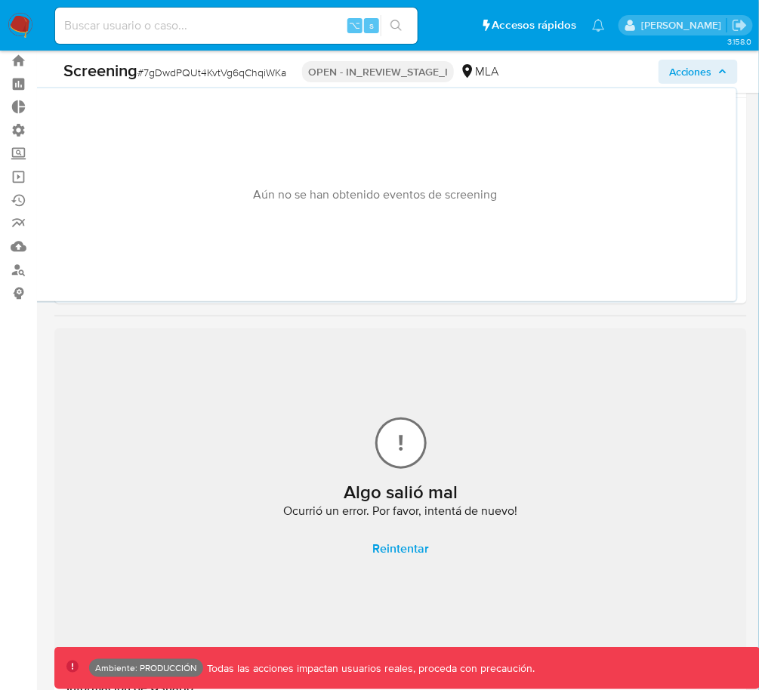
click at [187, 236] on p "Aún no se han obtenido eventos de screening" at bounding box center [374, 194] width 697 height 189
click at [377, 561] on span "Reintentar" at bounding box center [400, 548] width 57 height 33
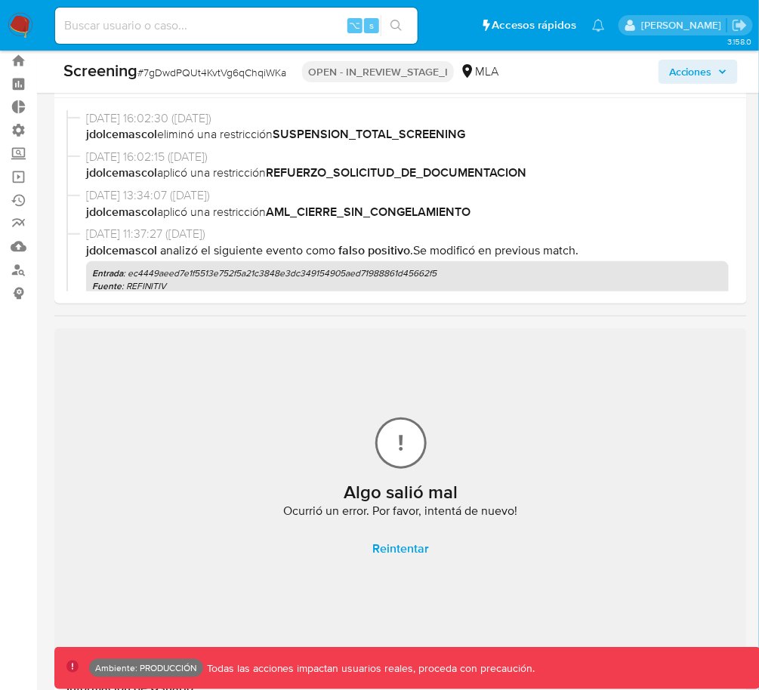
click at [705, 75] on span "Acciones" at bounding box center [690, 72] width 43 height 24
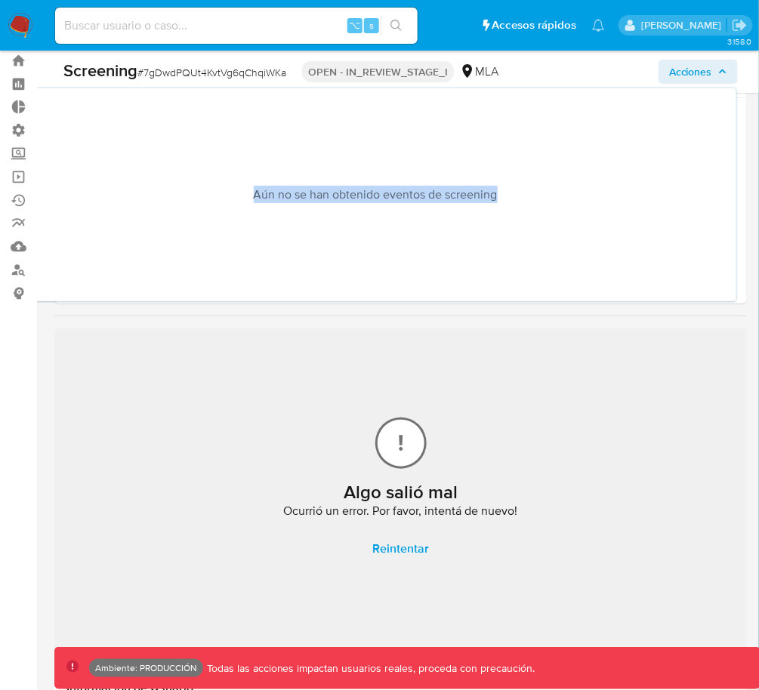
drag, startPoint x: 533, startPoint y: 140, endPoint x: 150, endPoint y: 242, distance: 396.0
click at [150, 242] on p "Aún no se han obtenido eventos de screening" at bounding box center [374, 194] width 697 height 189
click at [402, 552] on span "Reintentar" at bounding box center [400, 548] width 57 height 33
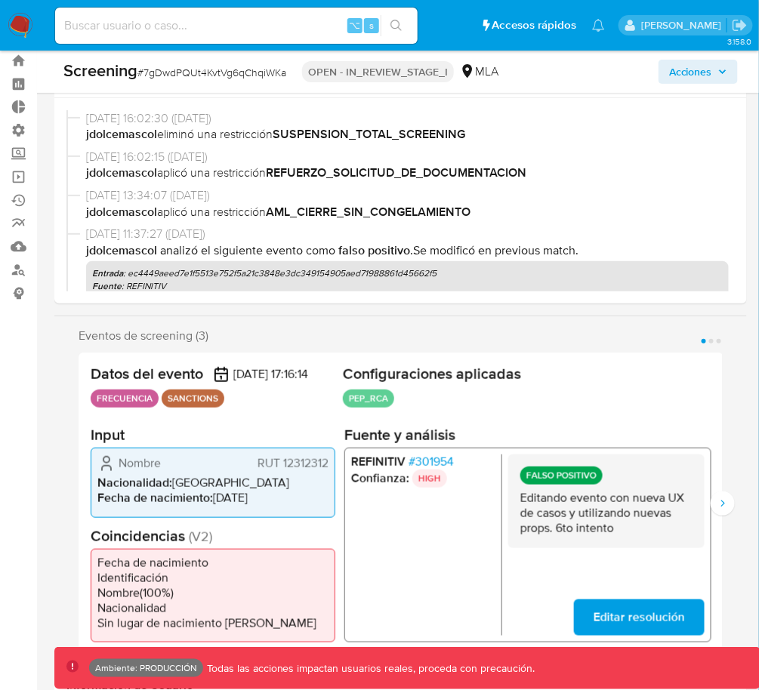
drag, startPoint x: 671, startPoint y: 65, endPoint x: 654, endPoint y: 80, distance: 23.0
click at [671, 65] on span "Acciones" at bounding box center [690, 72] width 43 height 24
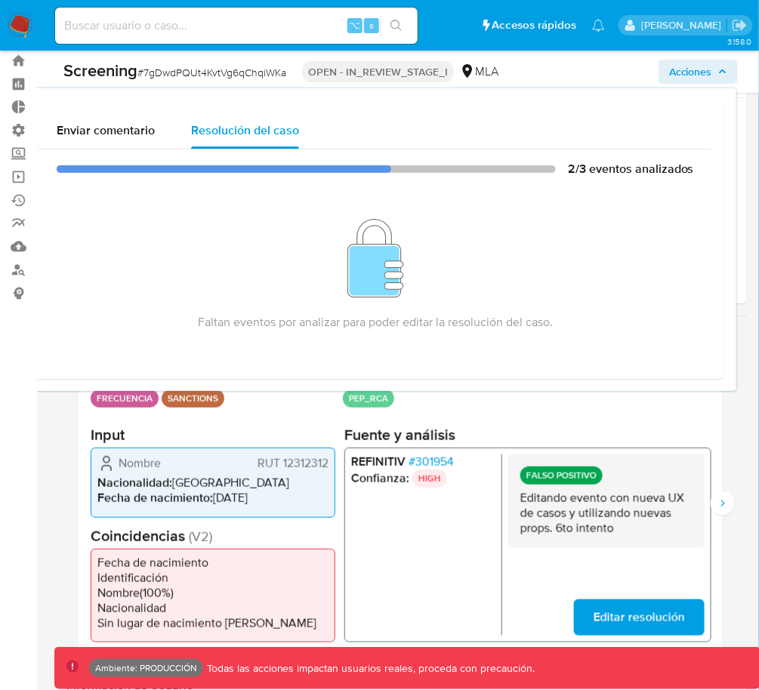
drag, startPoint x: 674, startPoint y: 497, endPoint x: 704, endPoint y: 506, distance: 31.5
click at [674, 497] on p "Editando evento con nueva UX de casos y utilizando nuevas props. 6to intento" at bounding box center [606, 513] width 172 height 45
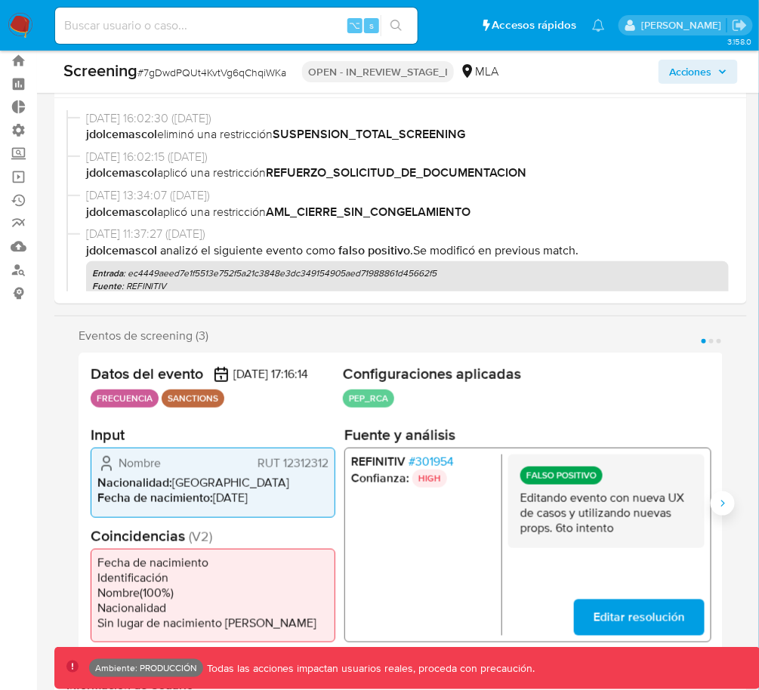
click at [715, 510] on button "Siguiente" at bounding box center [722, 503] width 24 height 24
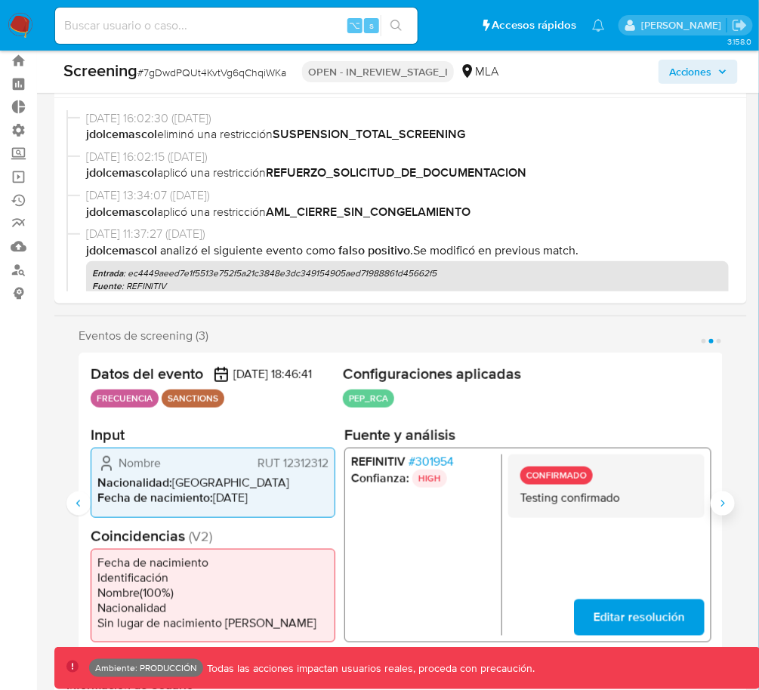
click at [715, 510] on button "Siguiente" at bounding box center [722, 503] width 24 height 24
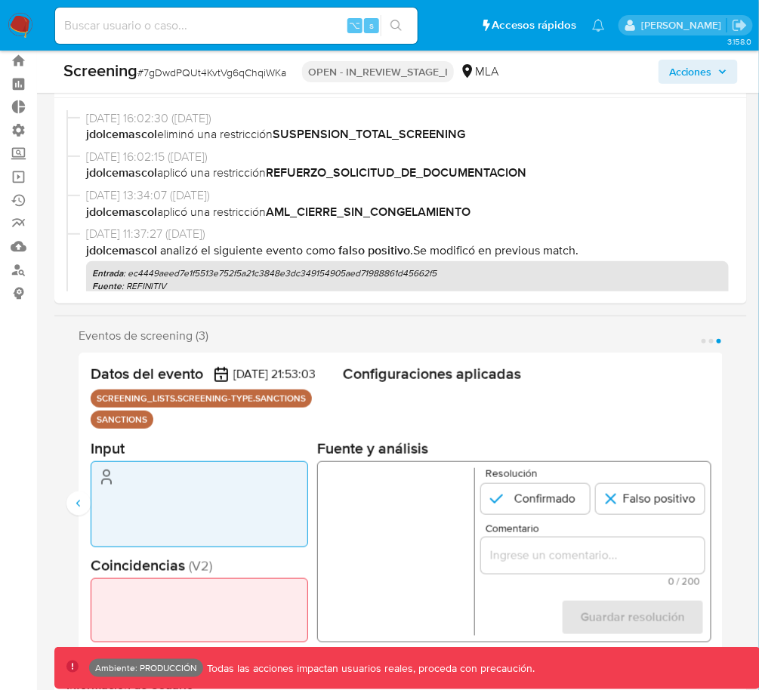
click at [657, 60] on div "Acciones" at bounding box center [628, 72] width 219 height 24
drag, startPoint x: 667, startPoint y: 69, endPoint x: 658, endPoint y: 65, distance: 9.5
click at [667, 69] on button "Acciones" at bounding box center [697, 72] width 79 height 24
